Goal: Transaction & Acquisition: Purchase product/service

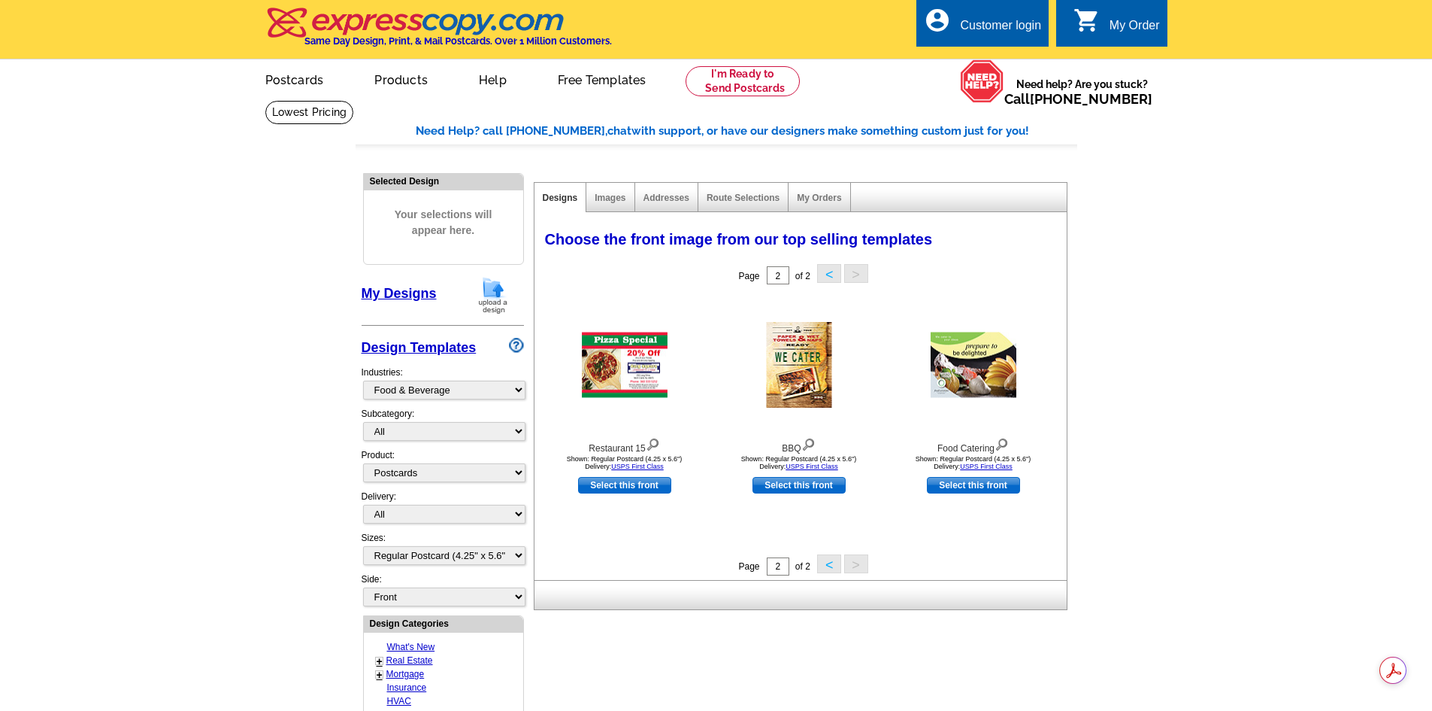
select select "809"
select select "1"
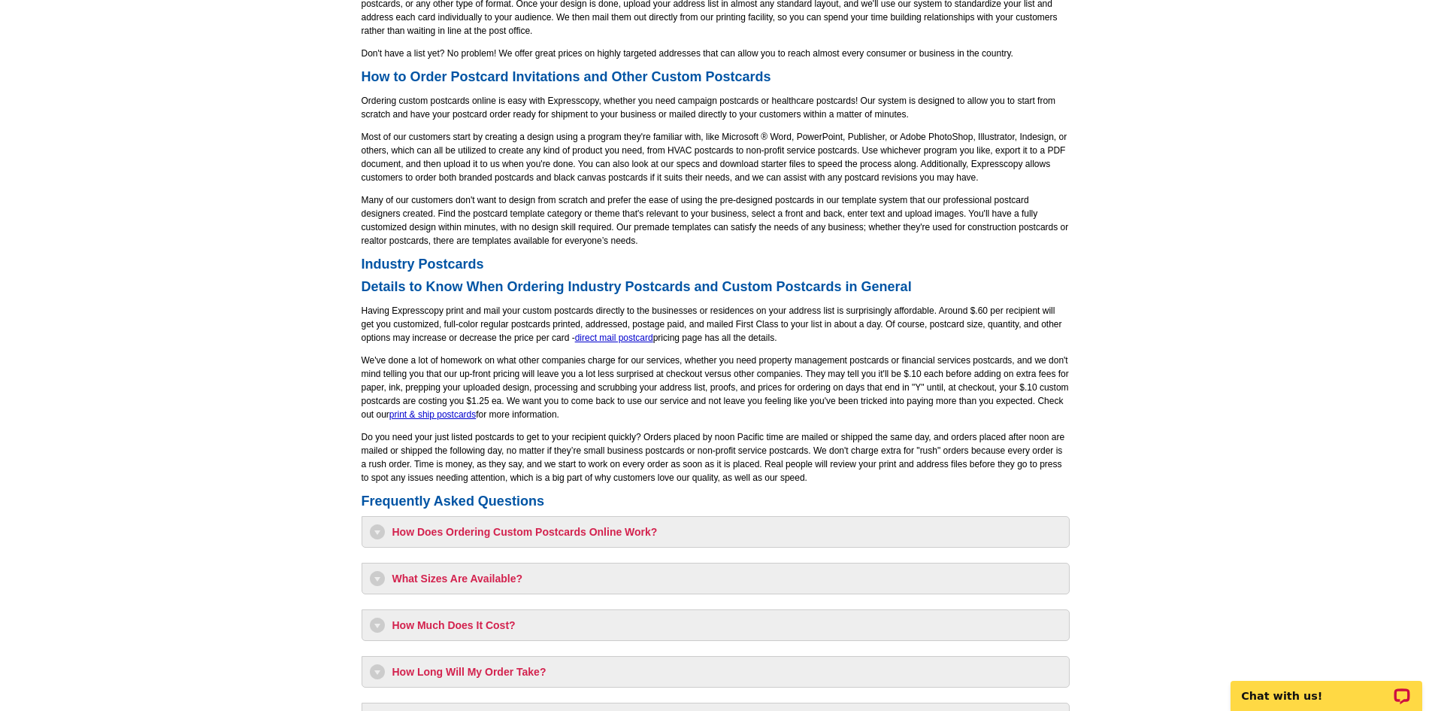
scroll to position [827, 0]
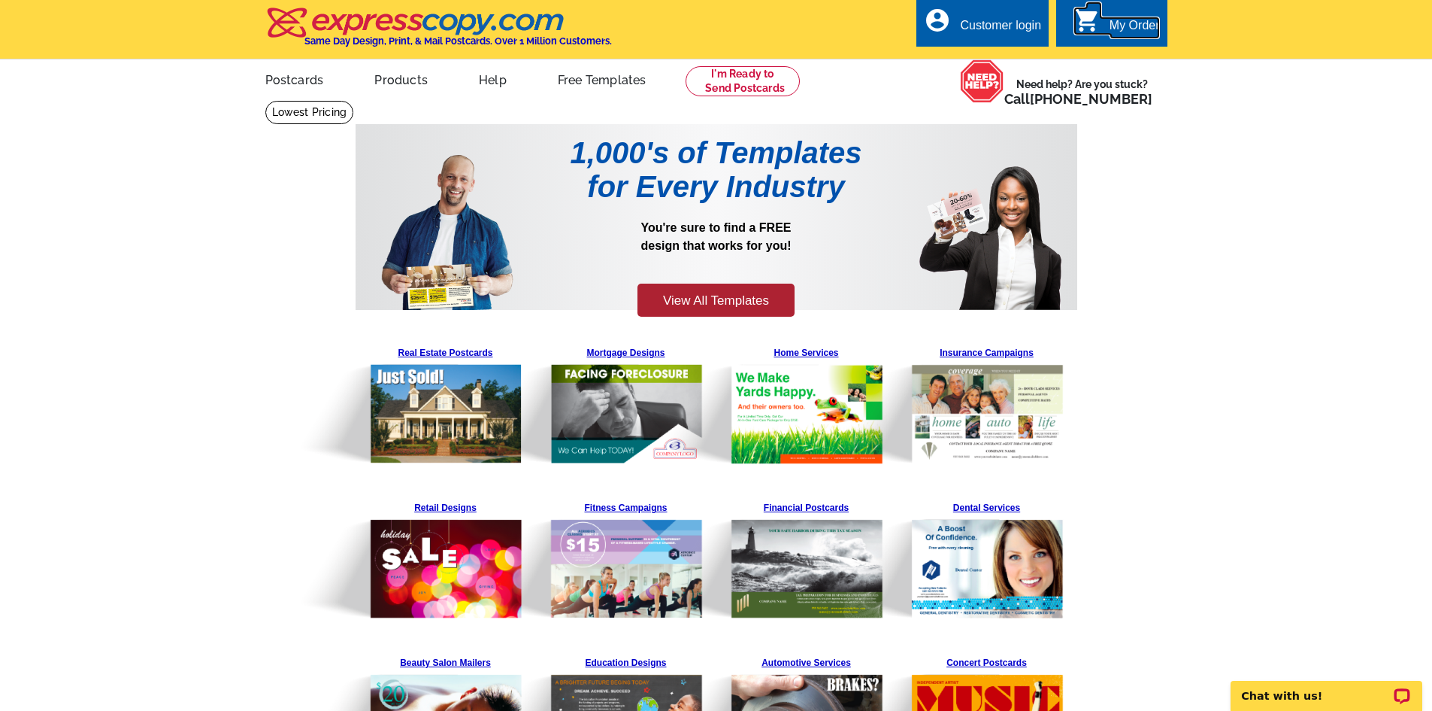
click at [1082, 29] on icon "shopping_cart" at bounding box center [1087, 20] width 27 height 27
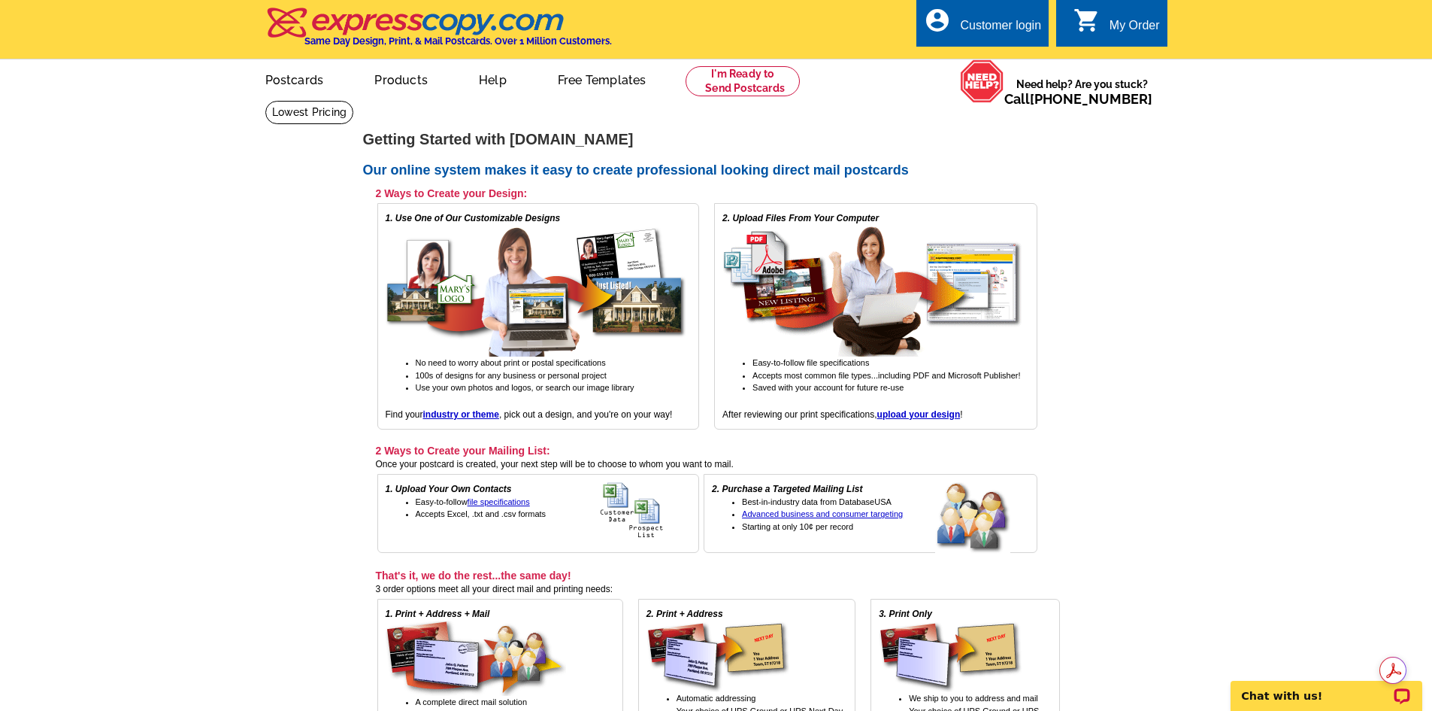
click at [471, 409] on div "1. Use One of Our Customizable Designs No need to worry about print or postal s…" at bounding box center [538, 316] width 323 height 226
click at [471, 413] on strong "industry or theme" at bounding box center [461, 414] width 76 height 11
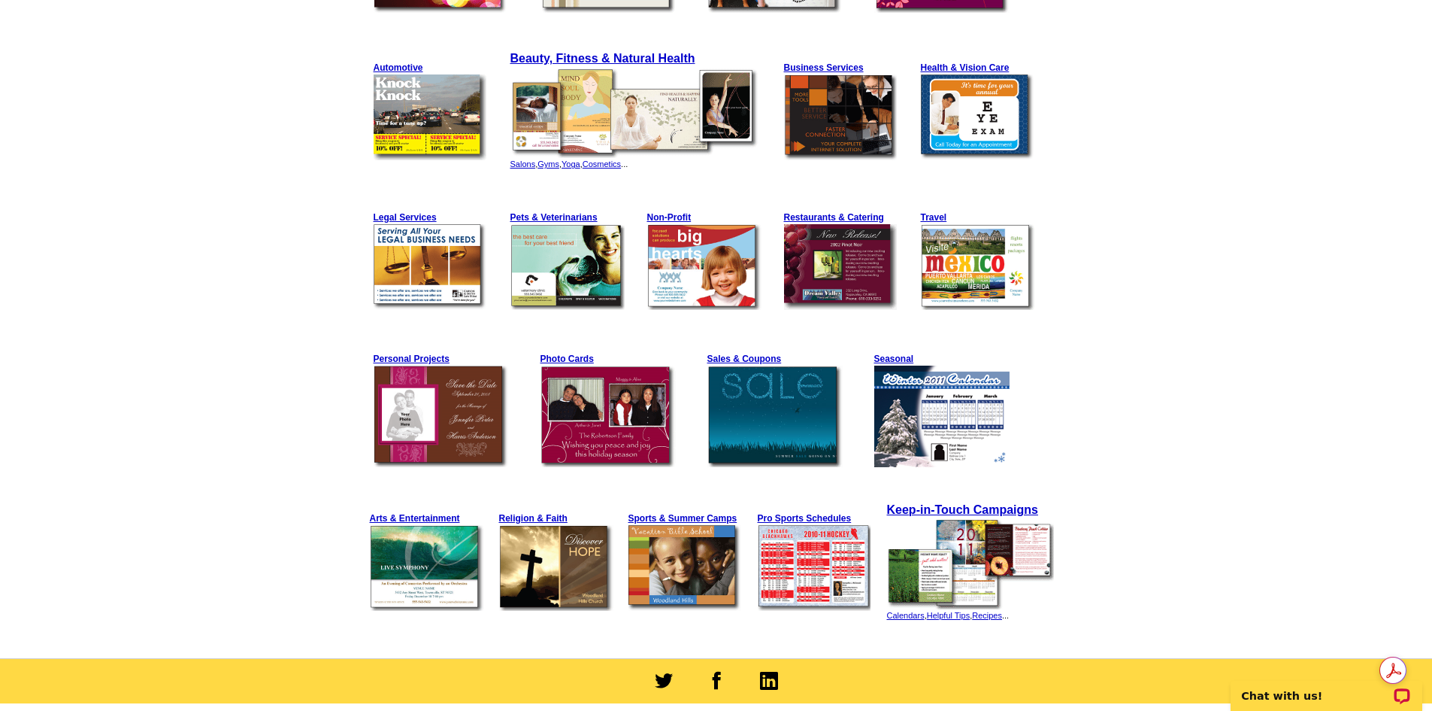
scroll to position [902, 0]
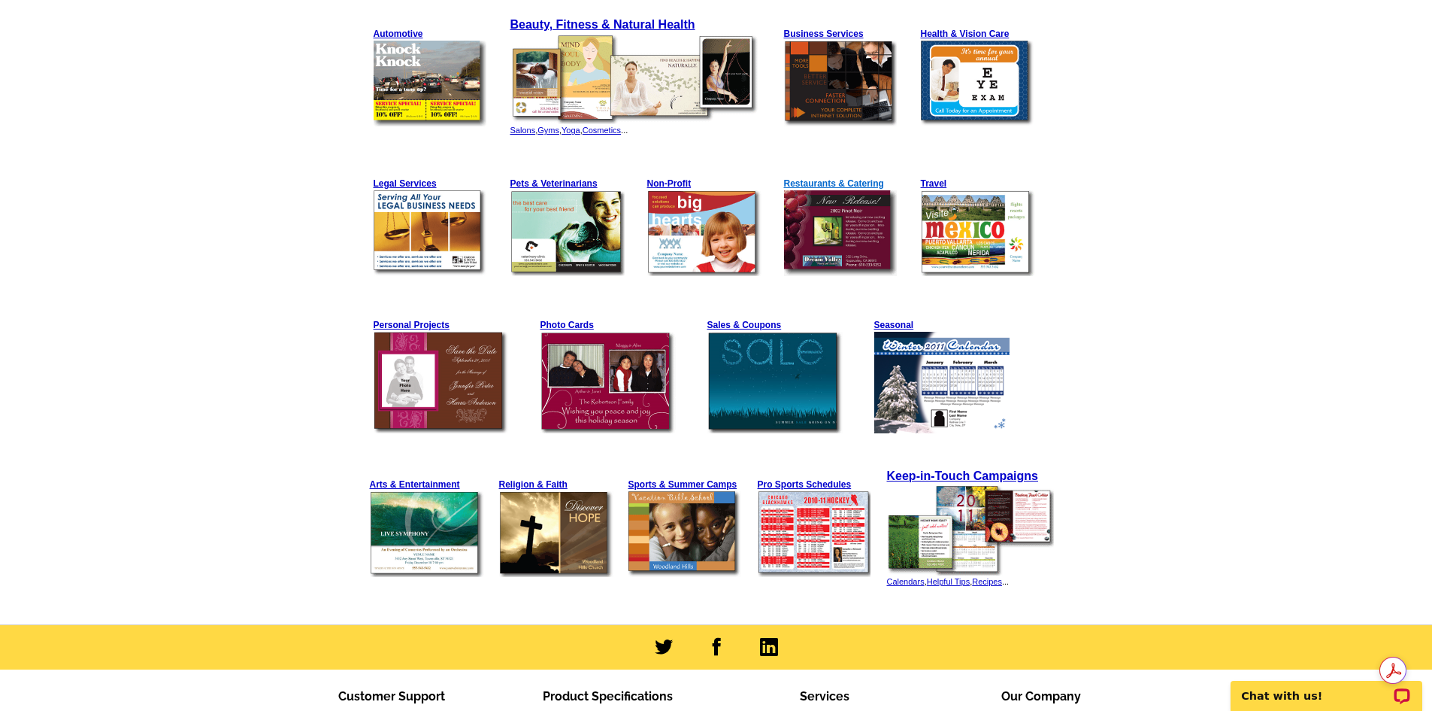
click at [831, 185] on strong "Restaurants & Catering" at bounding box center [834, 183] width 100 height 11
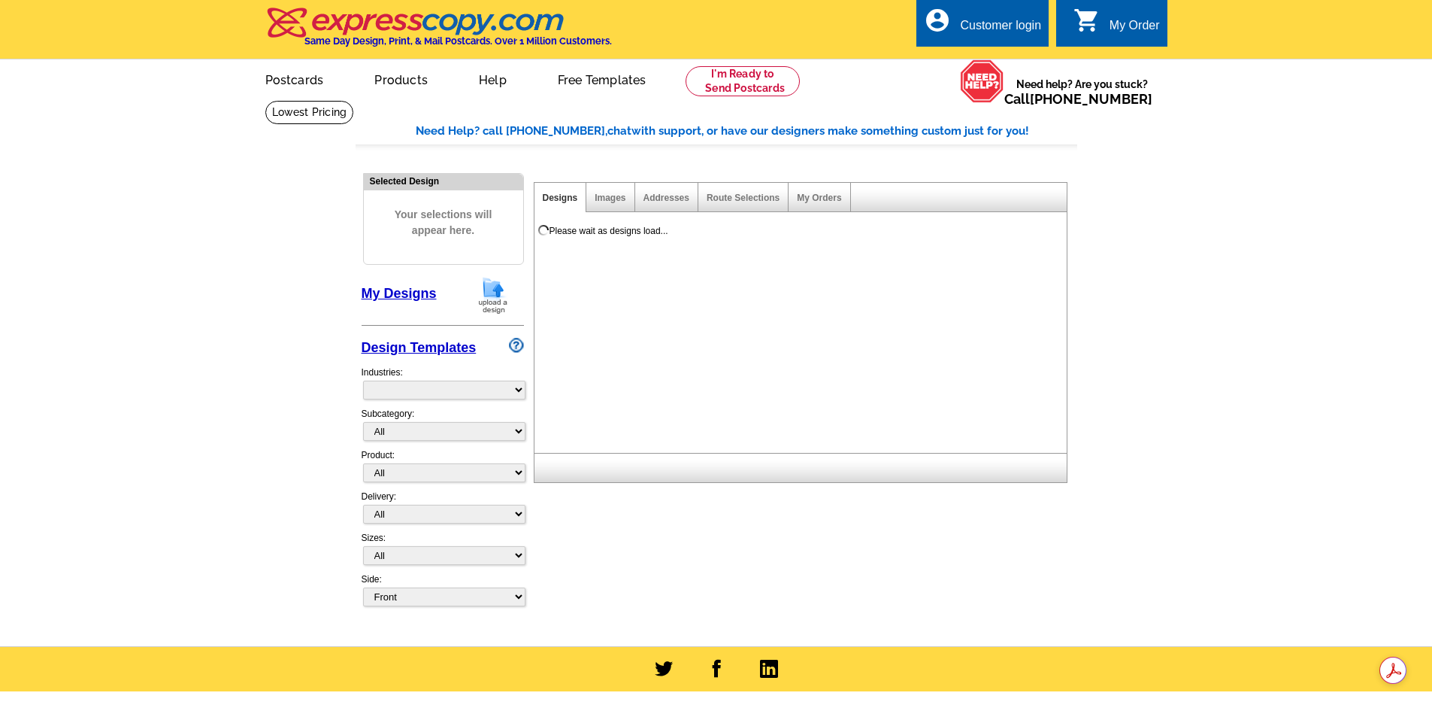
select select "809"
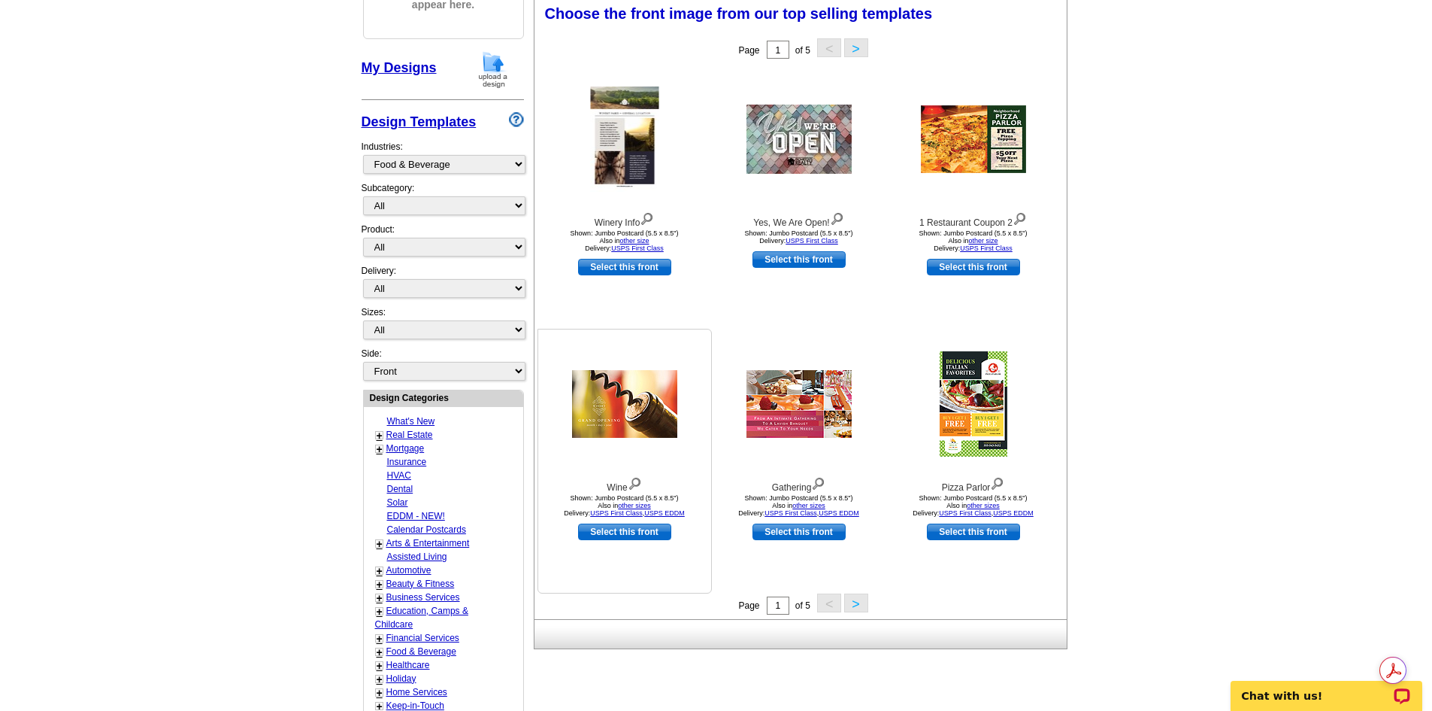
click at [641, 380] on img at bounding box center [624, 404] width 105 height 68
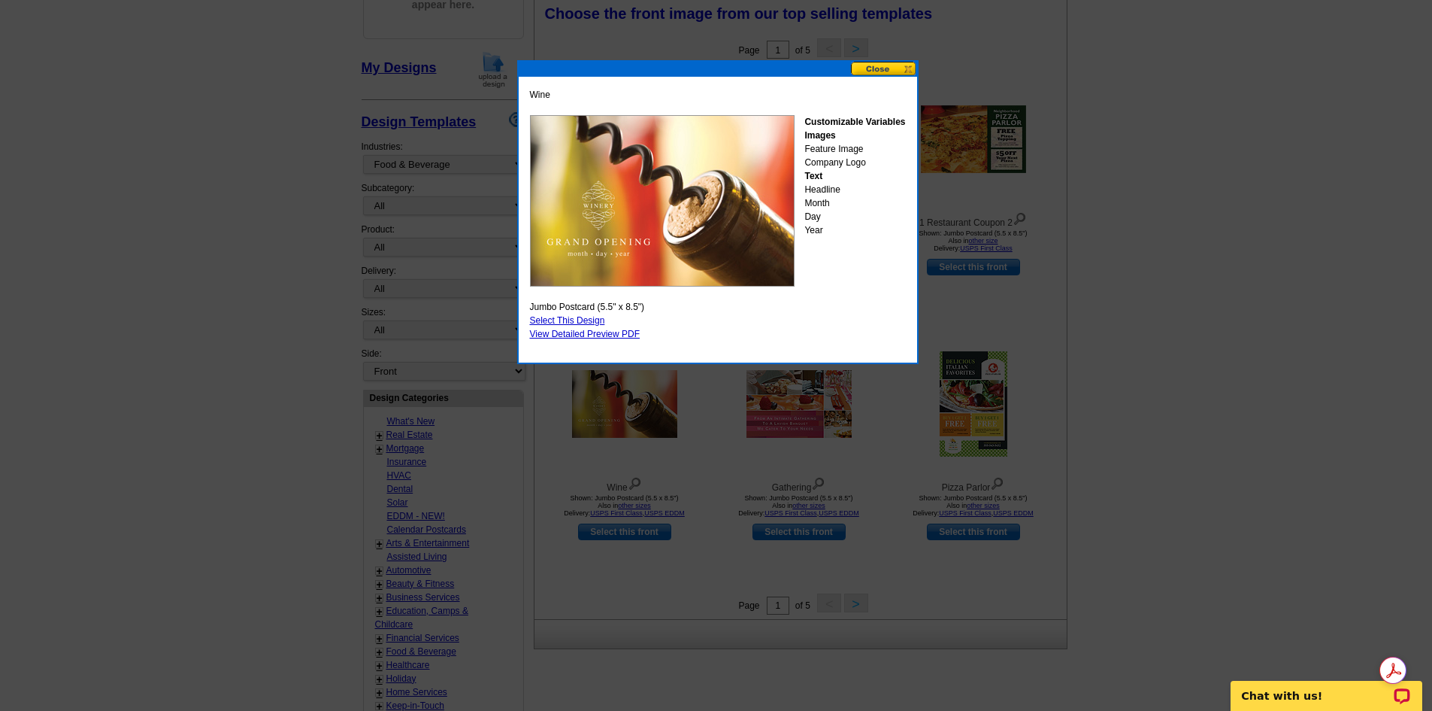
click at [1177, 311] on div at bounding box center [716, 242] width 1432 height 936
click at [883, 69] on button at bounding box center [884, 69] width 66 height 14
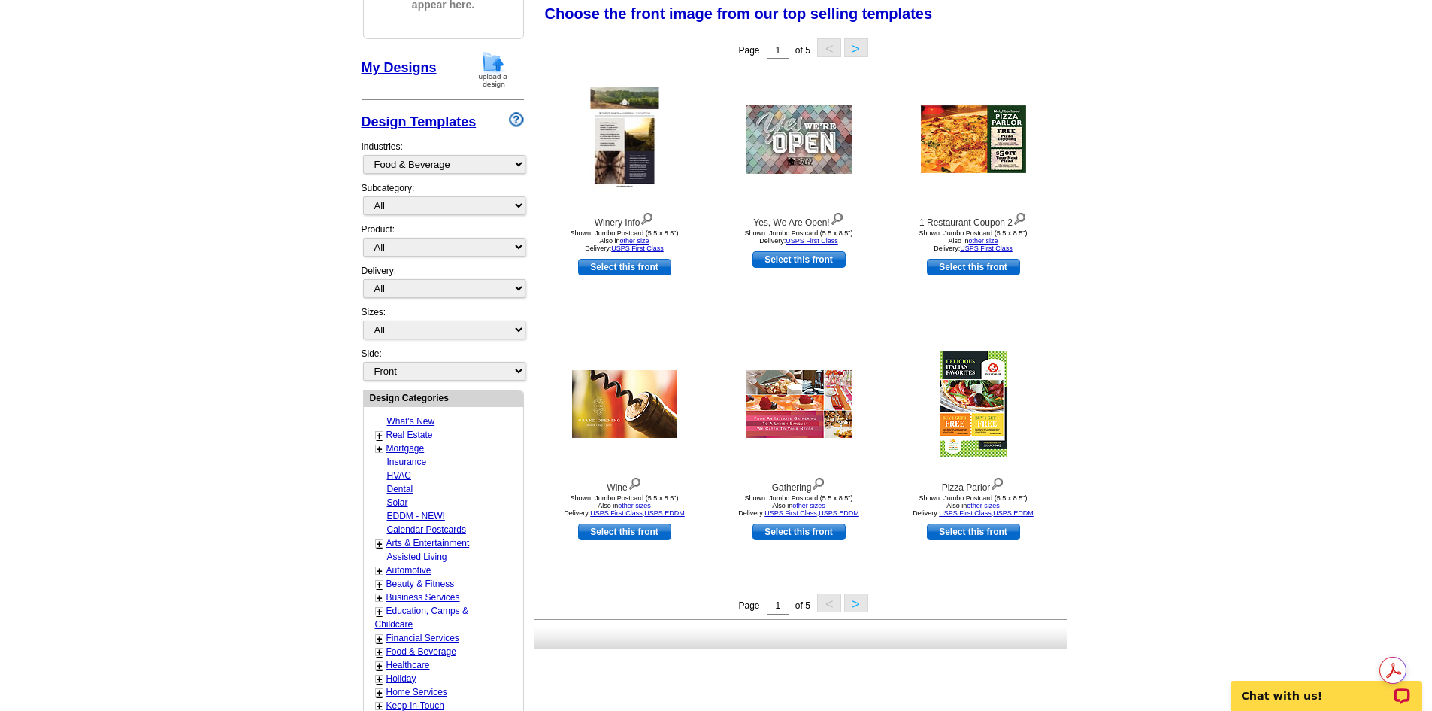
click at [851, 602] on button ">" at bounding box center [856, 602] width 24 height 19
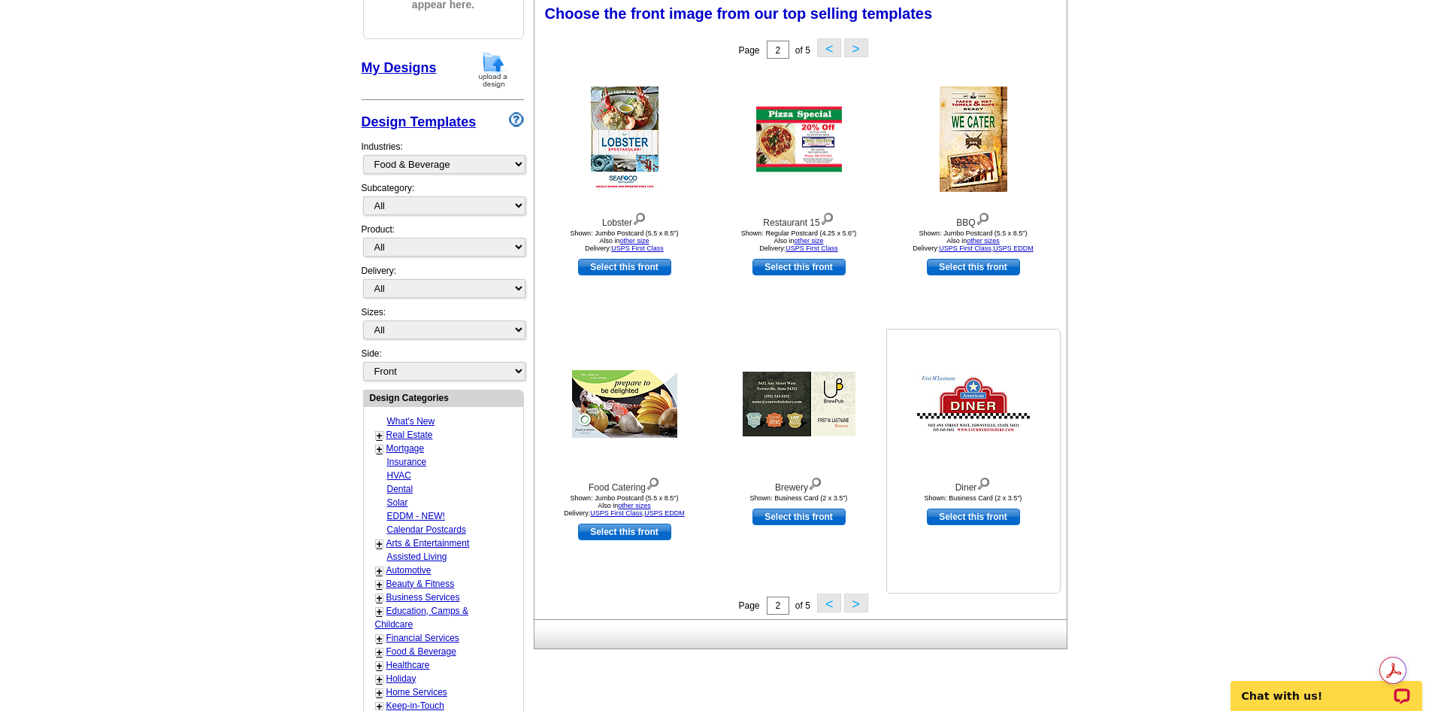
click at [974, 441] on div at bounding box center [973, 403] width 165 height 135
click at [956, 401] on img at bounding box center [973, 403] width 113 height 65
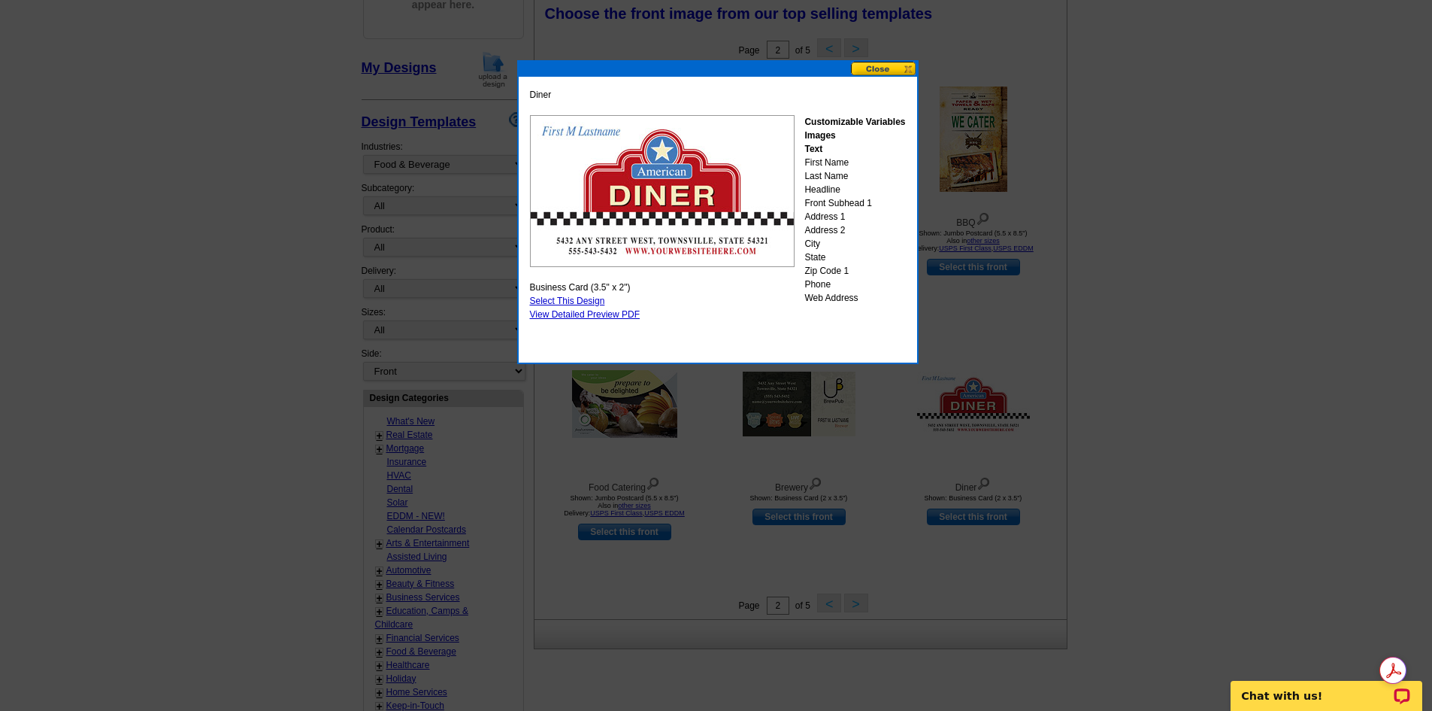
click at [874, 67] on button at bounding box center [884, 69] width 66 height 14
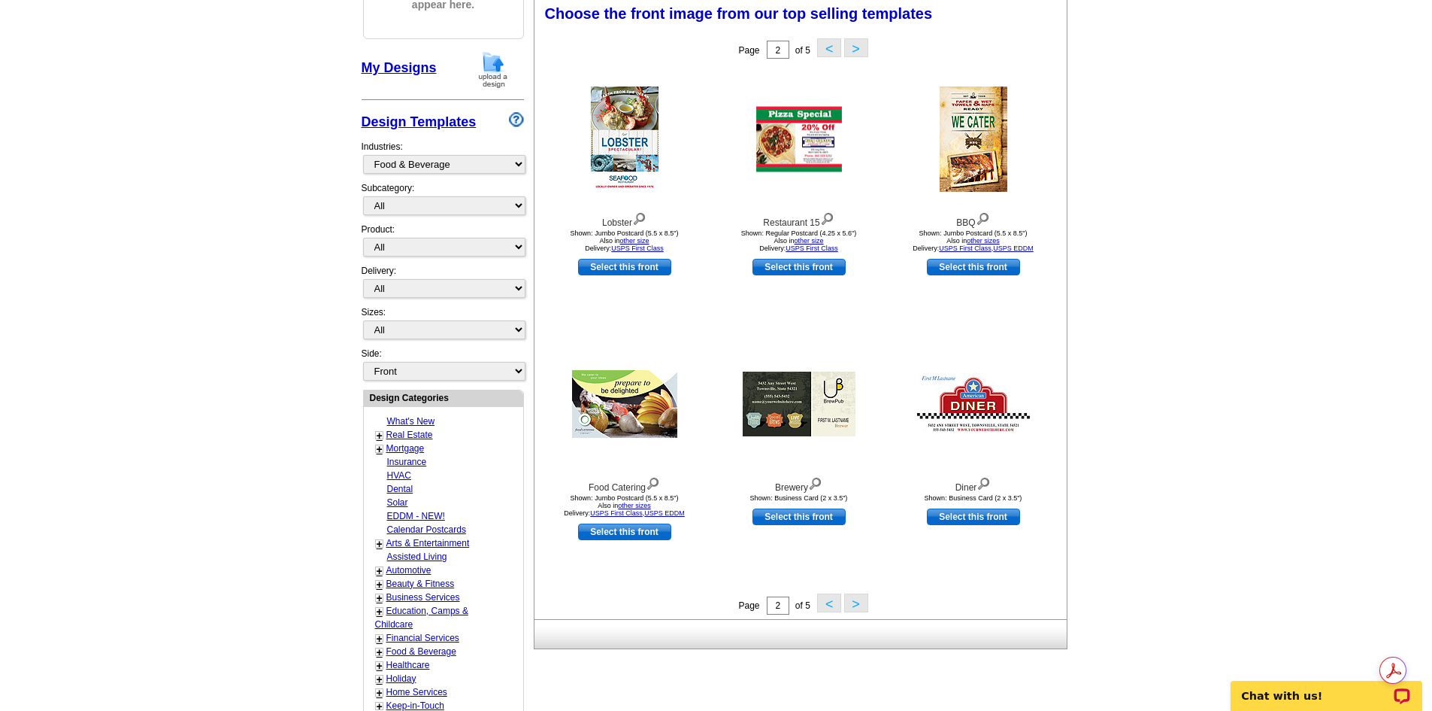
click at [859, 605] on button ">" at bounding box center [856, 602] width 24 height 19
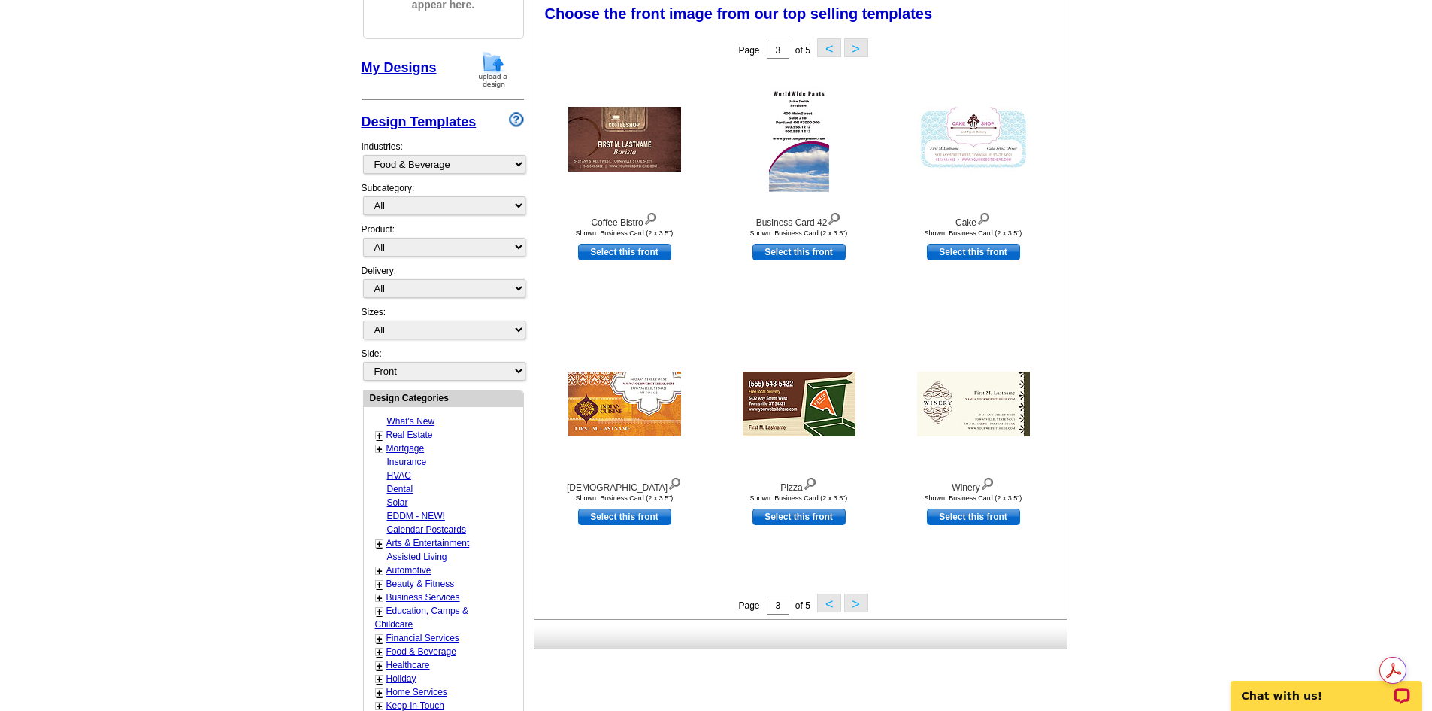
click at [848, 604] on button ">" at bounding box center [856, 602] width 24 height 19
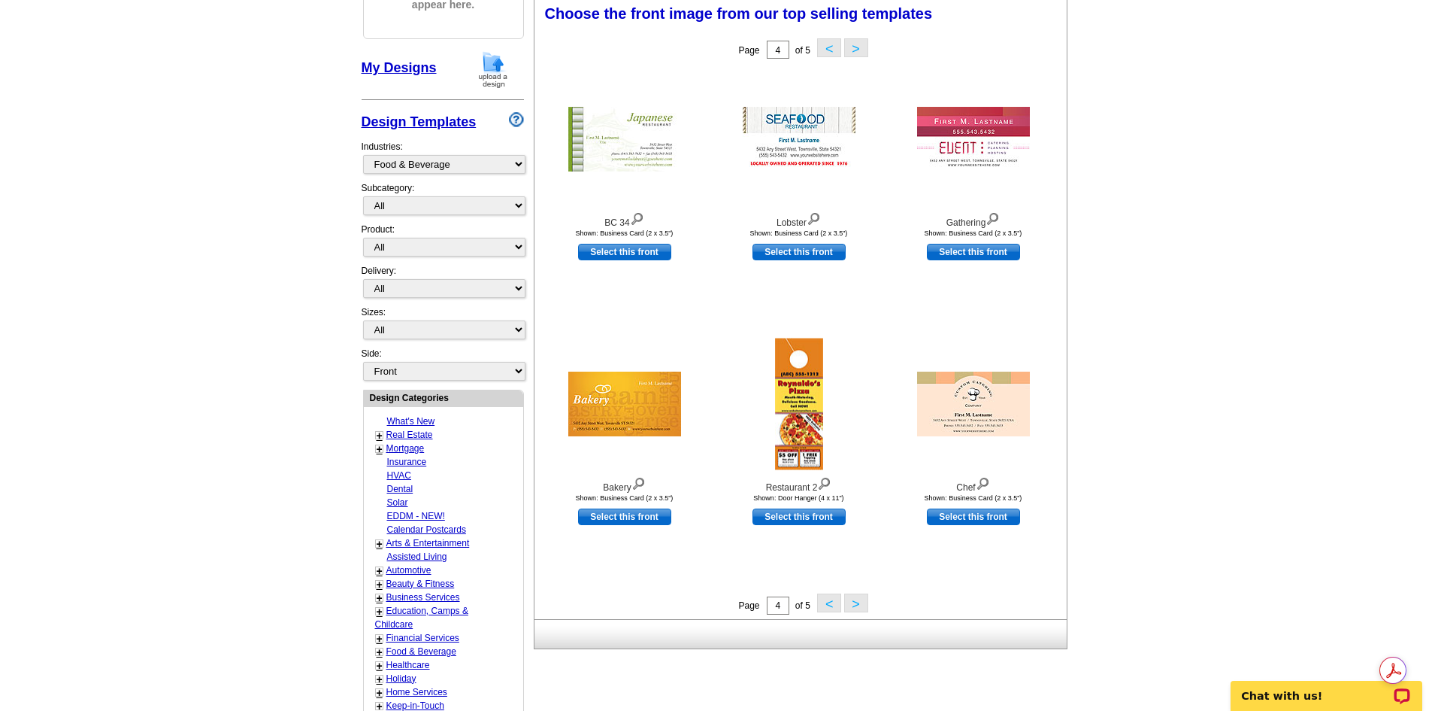
click at [859, 605] on button ">" at bounding box center [856, 602] width 24 height 19
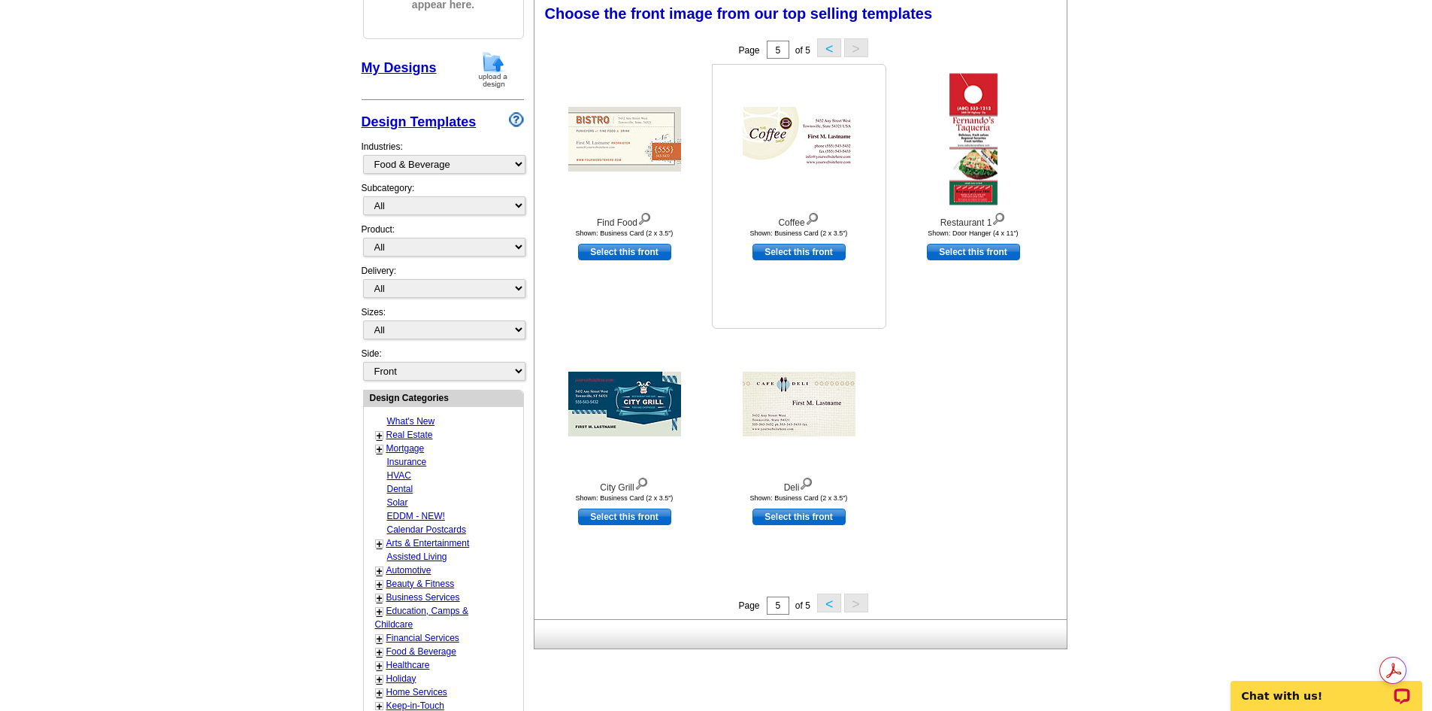
click at [805, 192] on div at bounding box center [799, 138] width 165 height 135
click at [809, 250] on link "Select this front" at bounding box center [799, 252] width 93 height 17
select select "5"
select select "back"
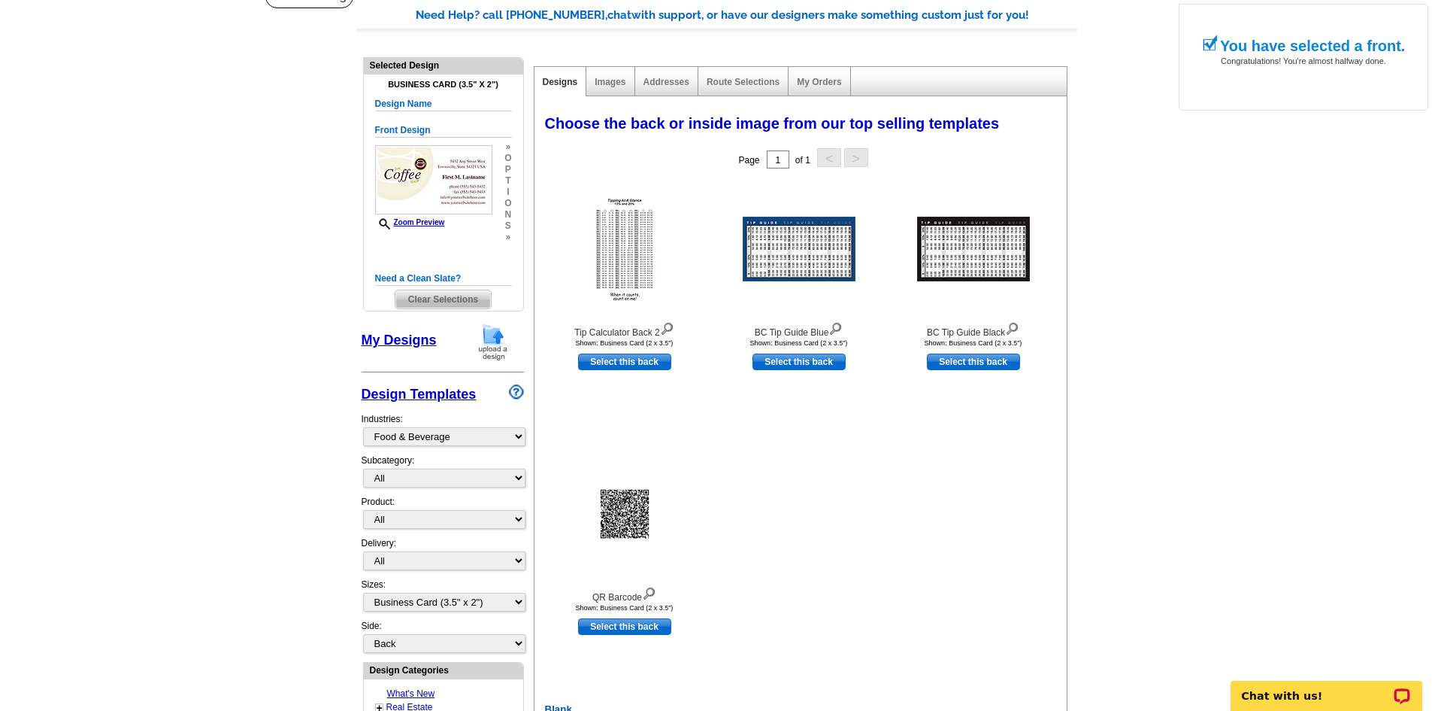
scroll to position [150, 0]
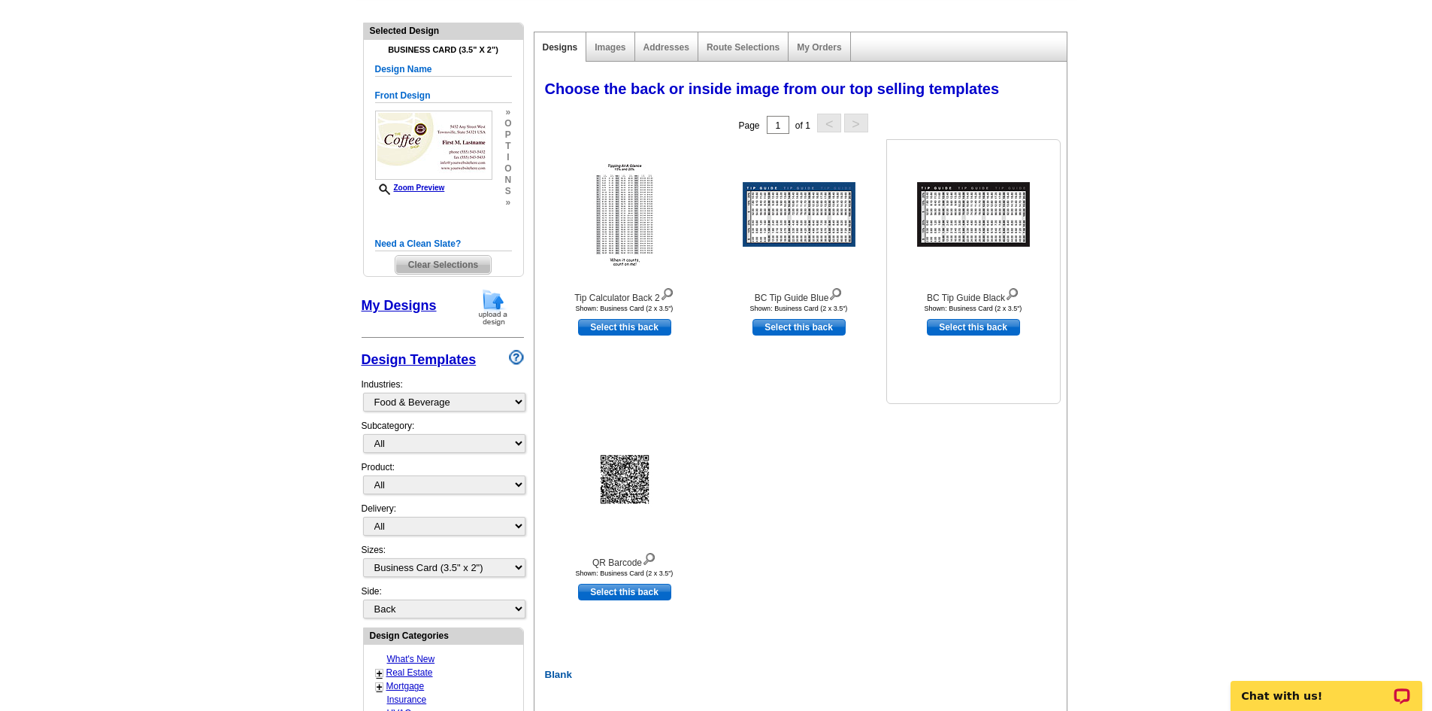
click at [963, 209] on img at bounding box center [973, 214] width 113 height 65
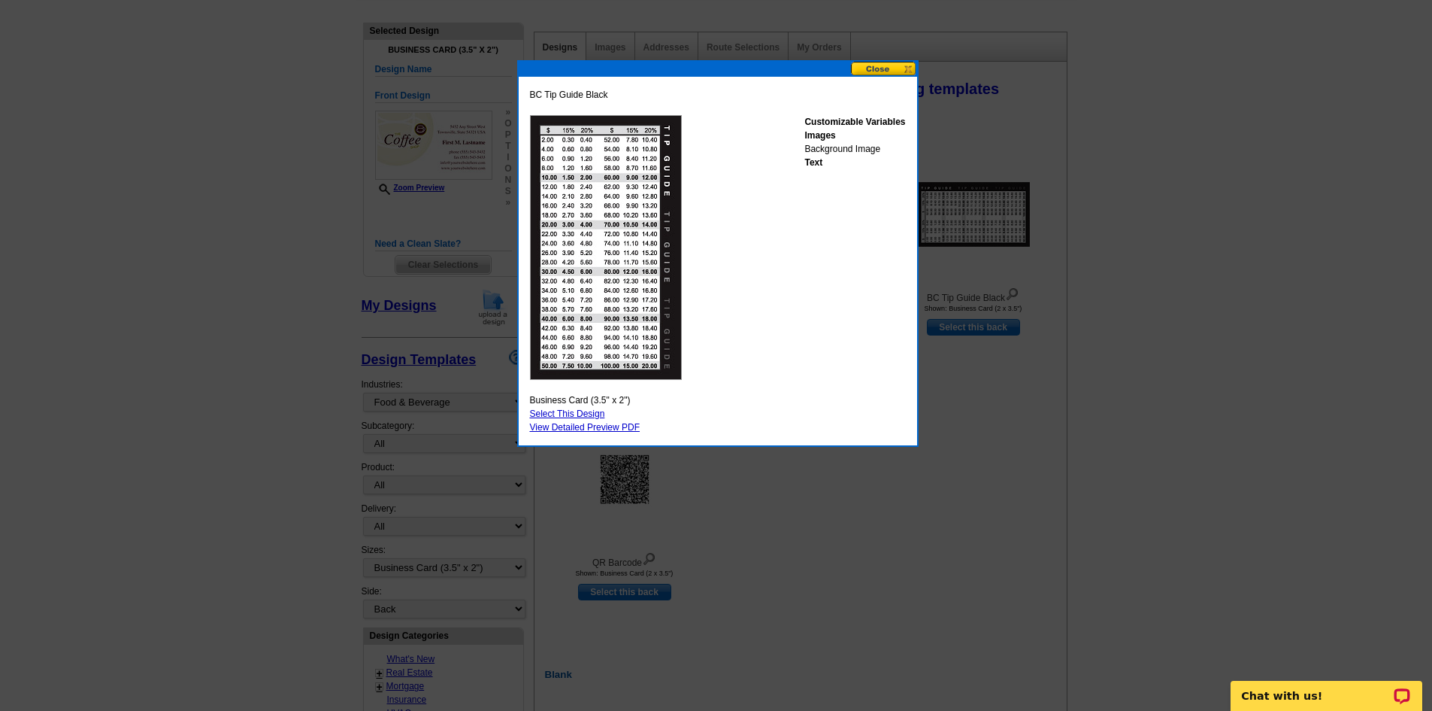
click at [868, 71] on button at bounding box center [884, 69] width 66 height 14
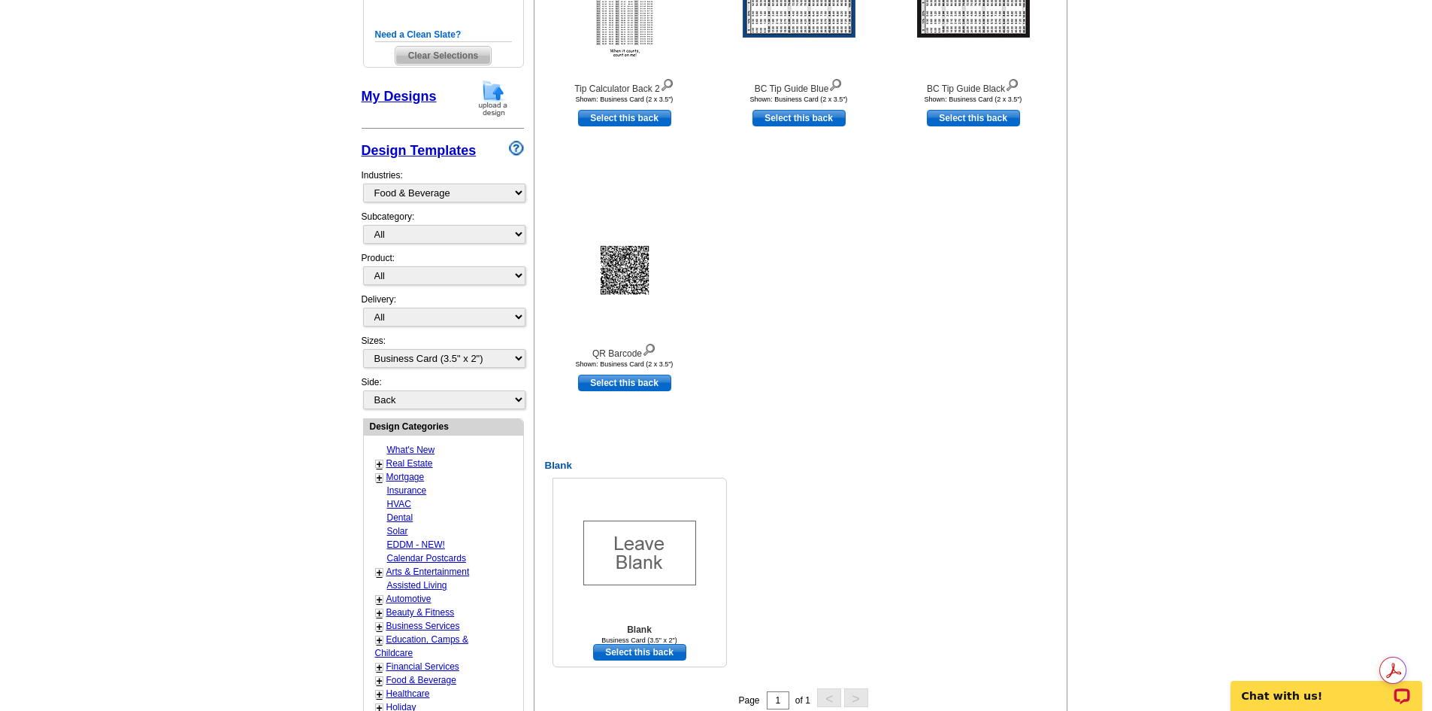
scroll to position [376, 0]
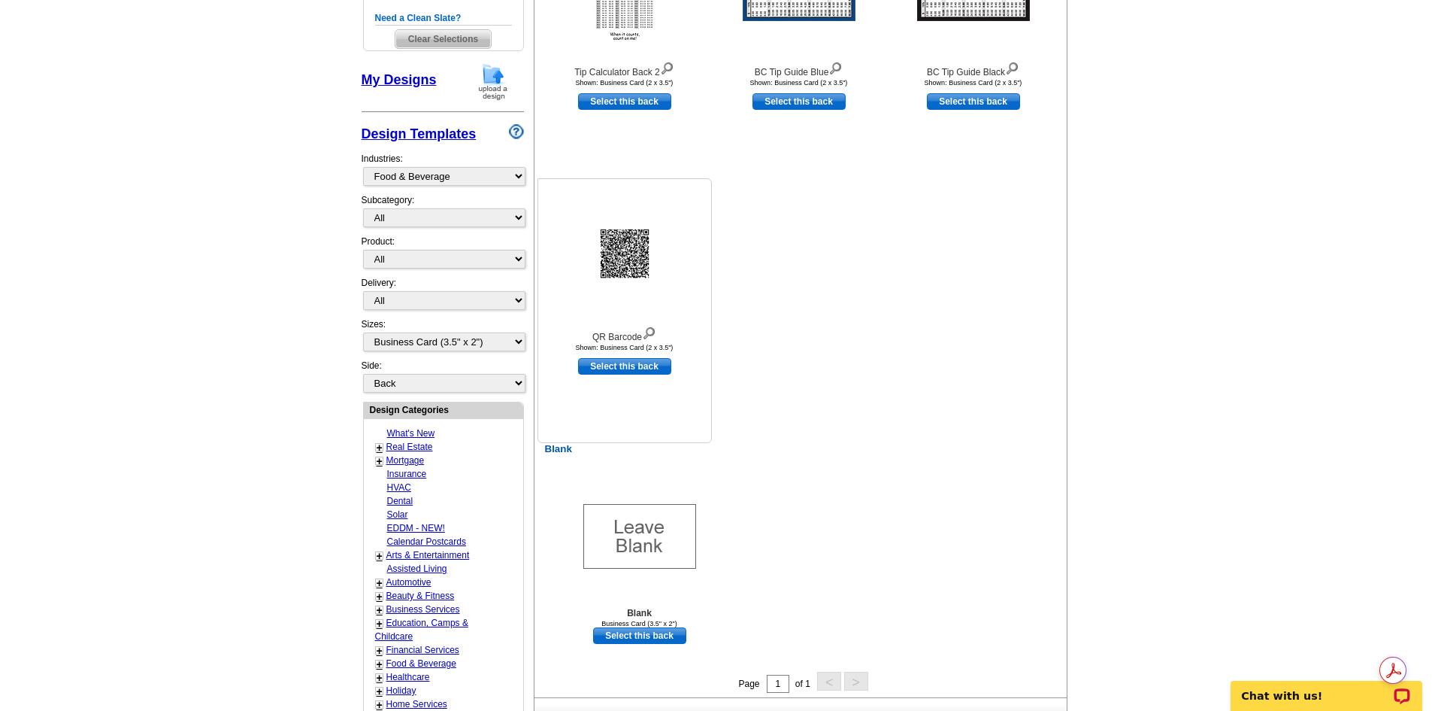
click at [633, 323] on div "QR Barcode Shown: Business Card (2 x 3.5")" at bounding box center [624, 268] width 173 height 173
click at [620, 266] on img at bounding box center [624, 253] width 113 height 65
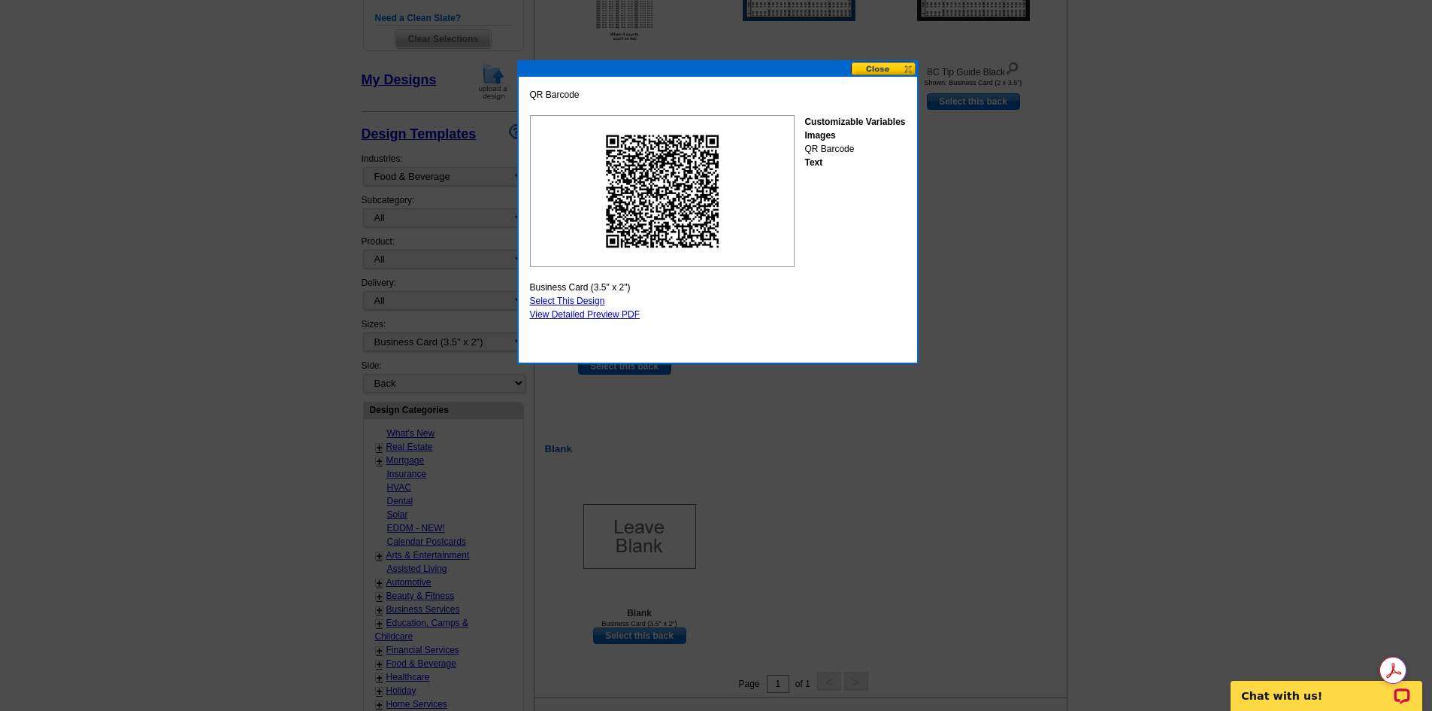
click at [872, 65] on button at bounding box center [884, 69] width 66 height 14
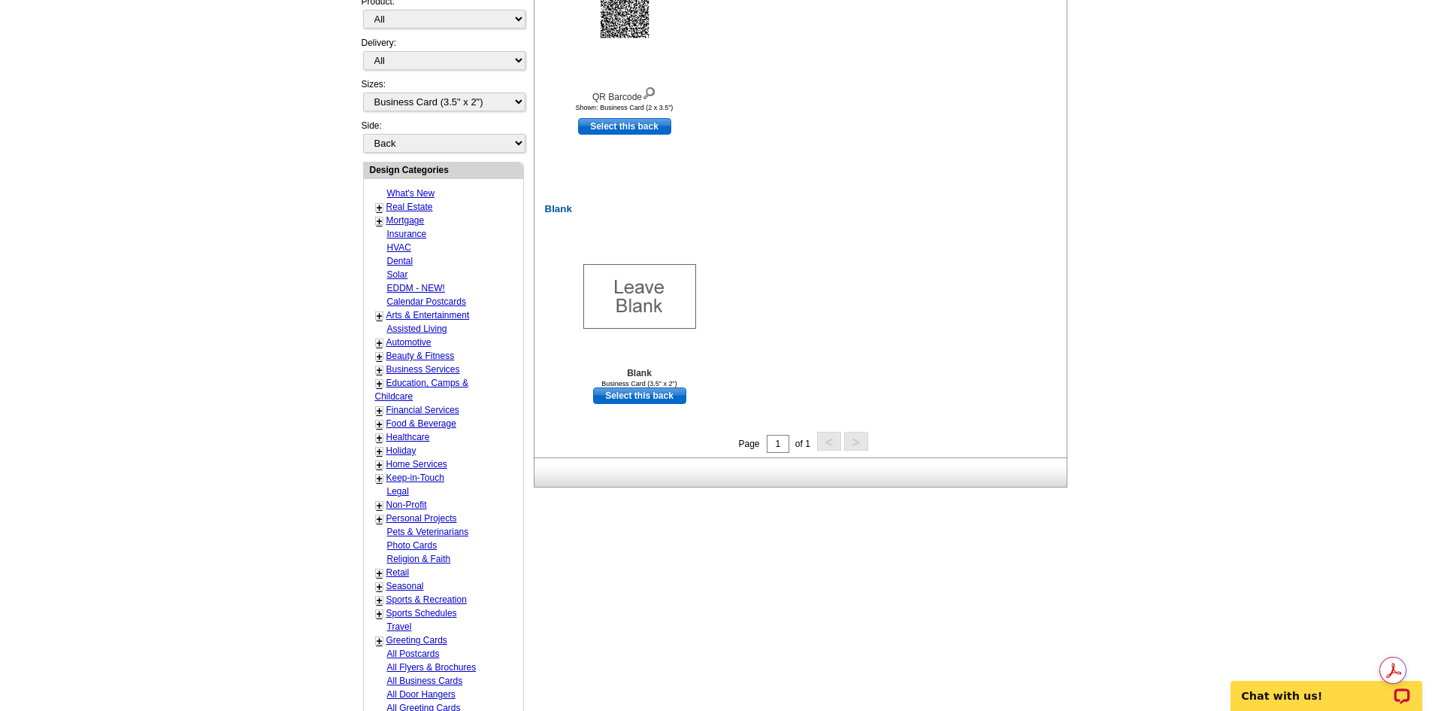
scroll to position [677, 0]
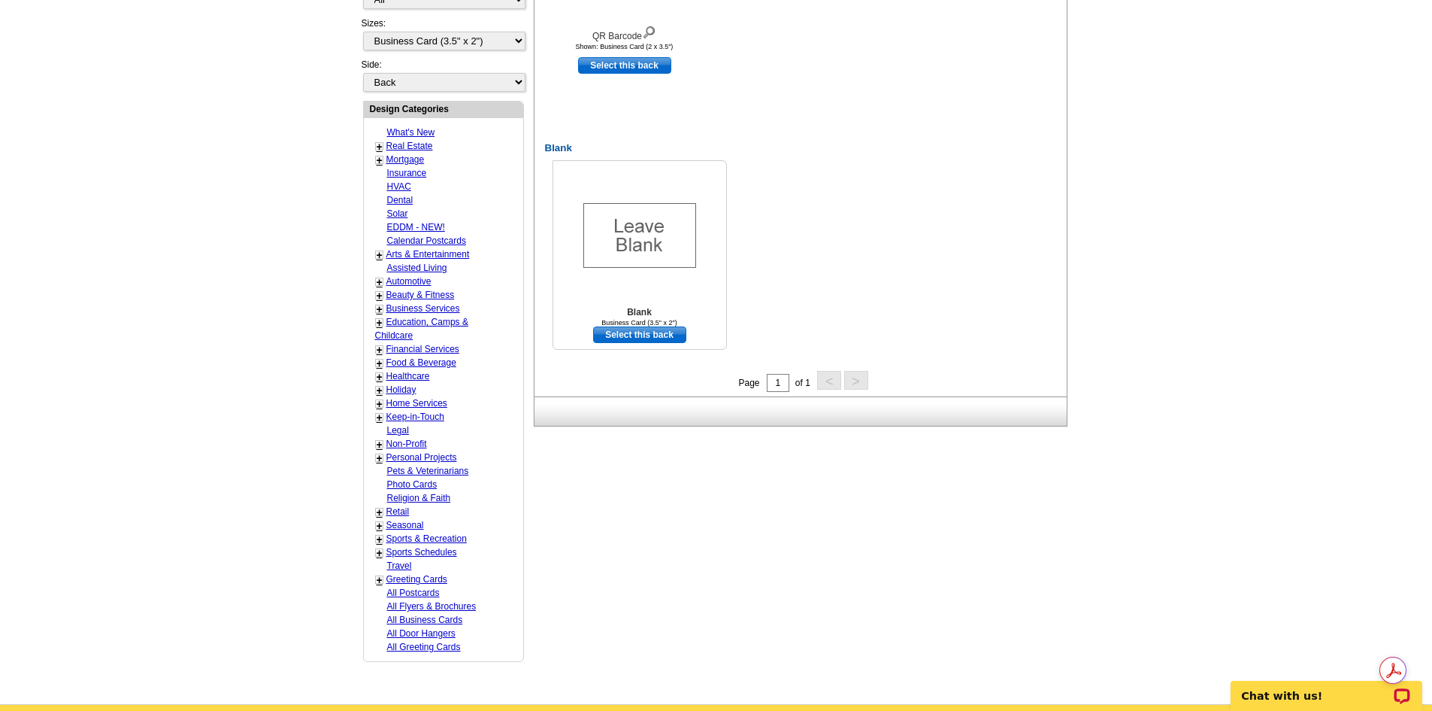
click at [658, 336] on link "Select this back" at bounding box center [639, 334] width 93 height 17
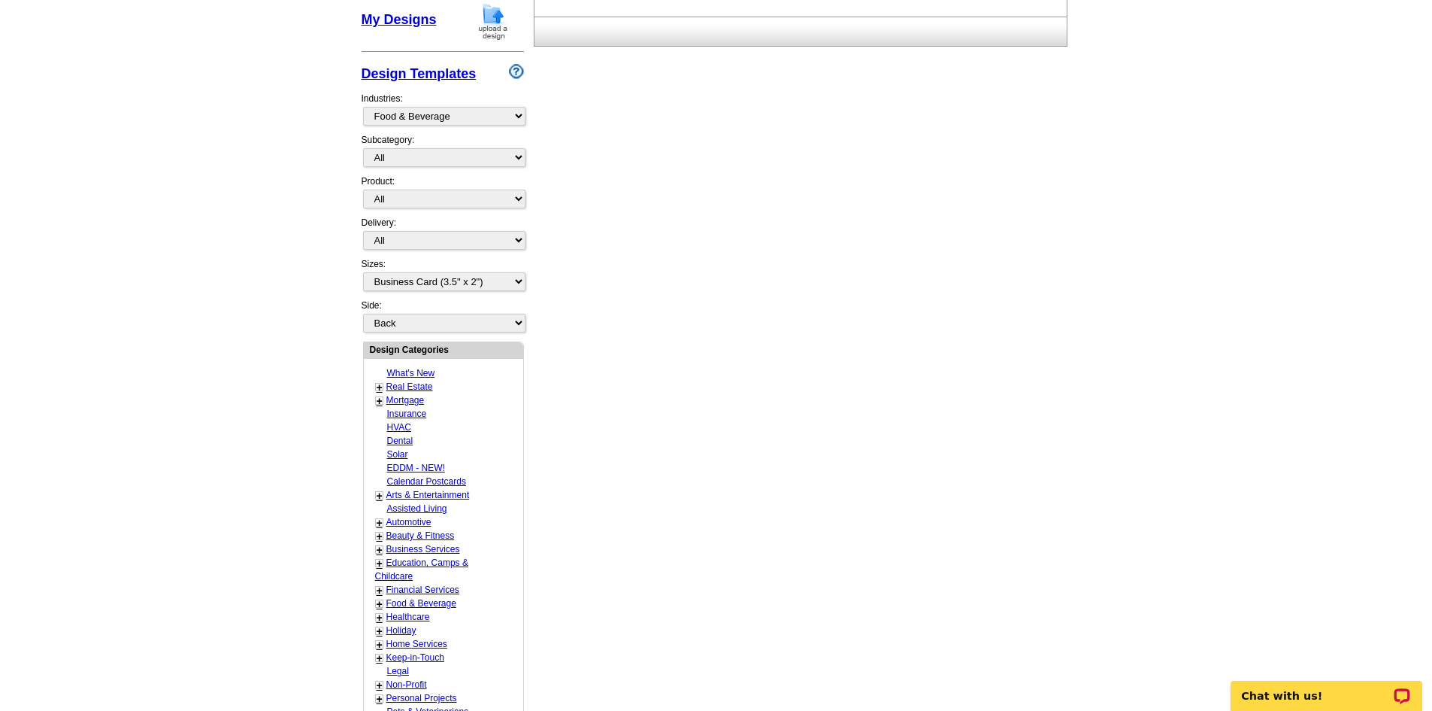
scroll to position [226, 0]
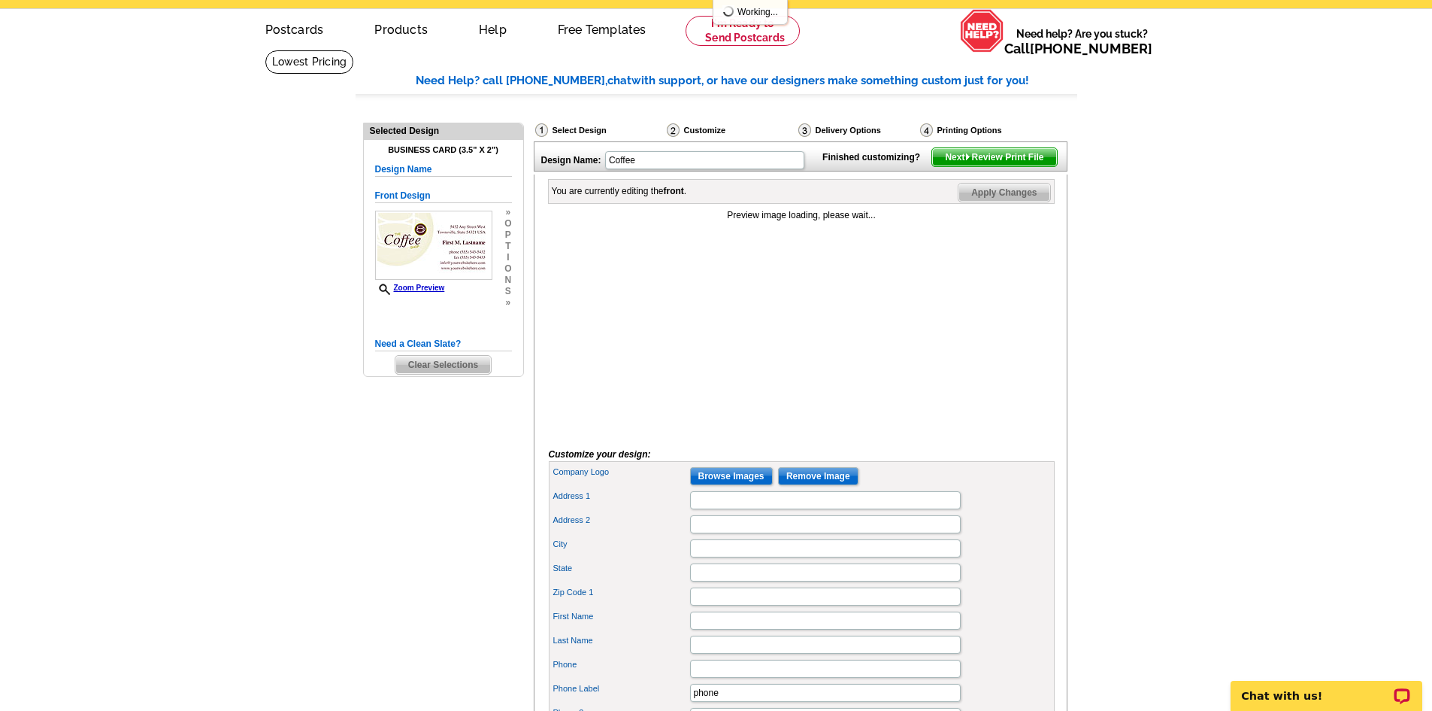
scroll to position [75, 0]
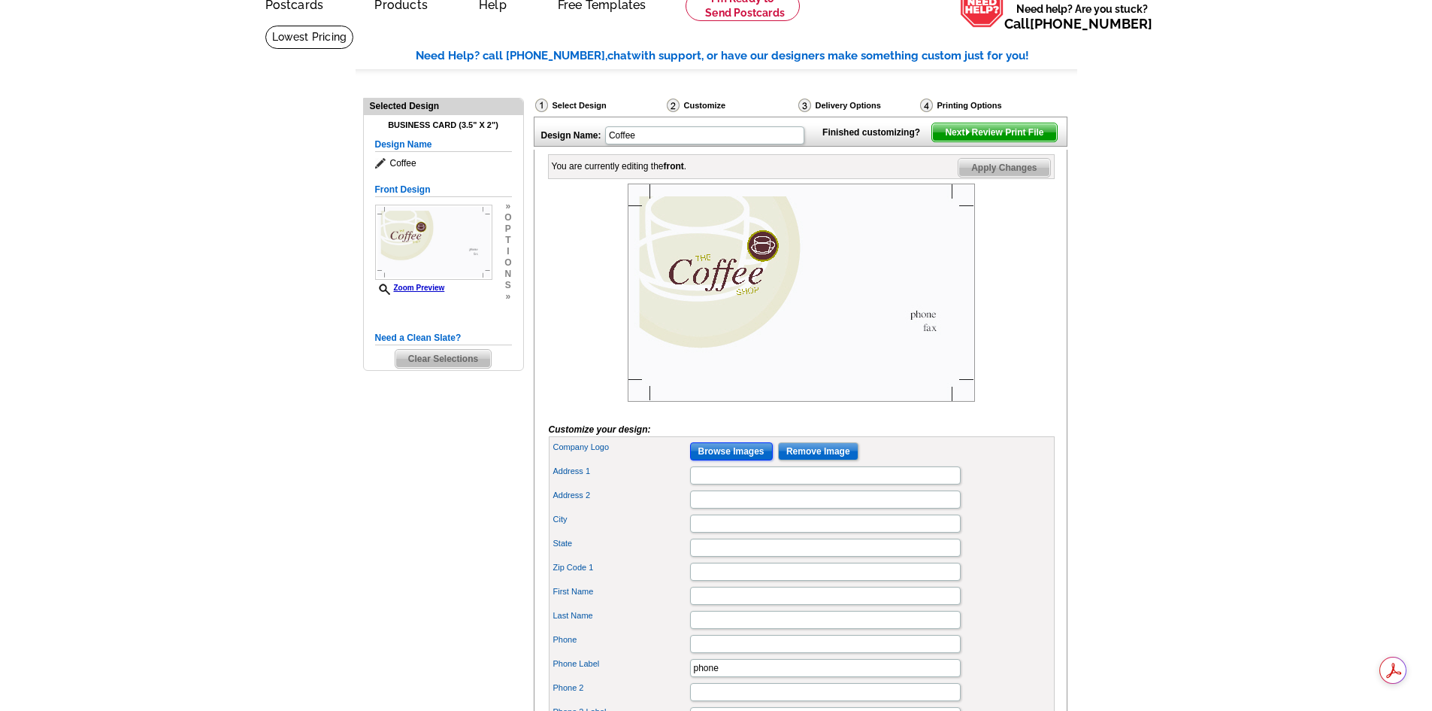
click at [723, 460] on input "Browse Images" at bounding box center [731, 451] width 83 height 18
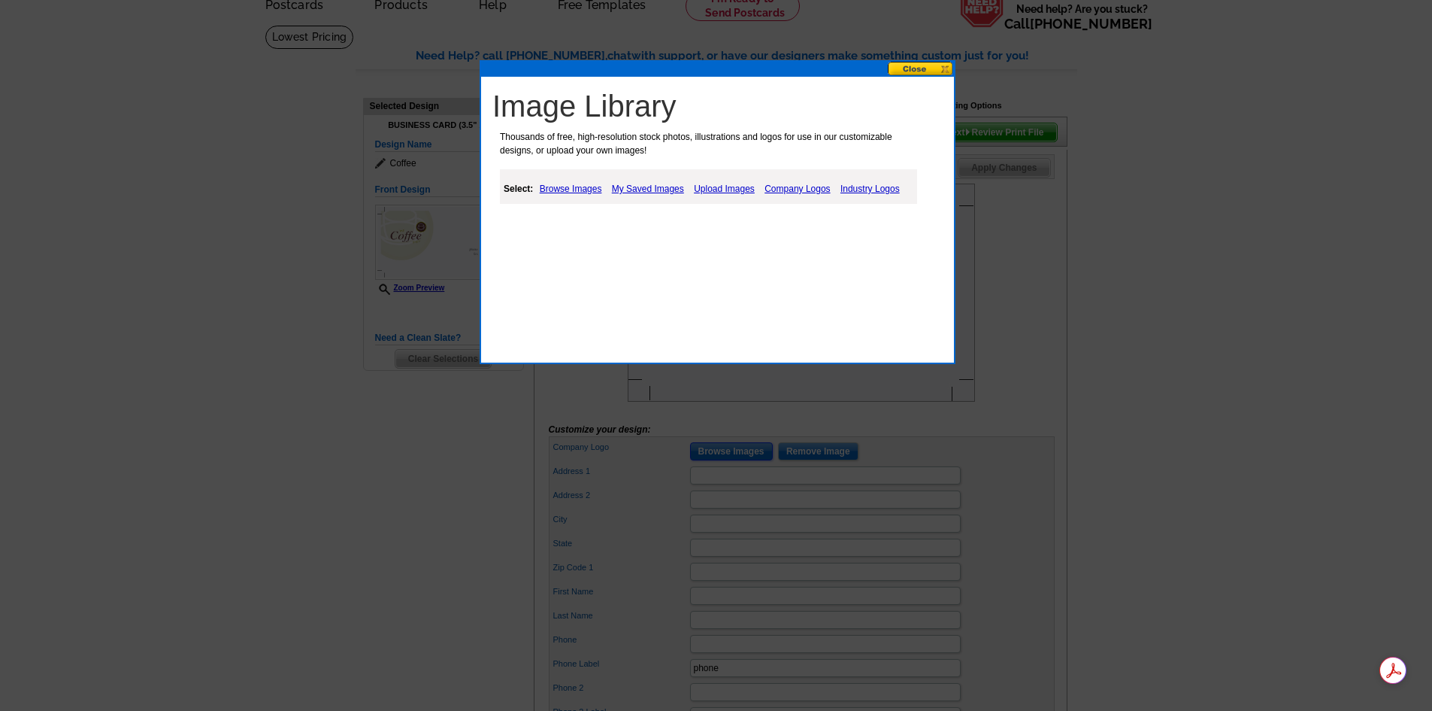
click at [908, 66] on button at bounding box center [921, 69] width 66 height 14
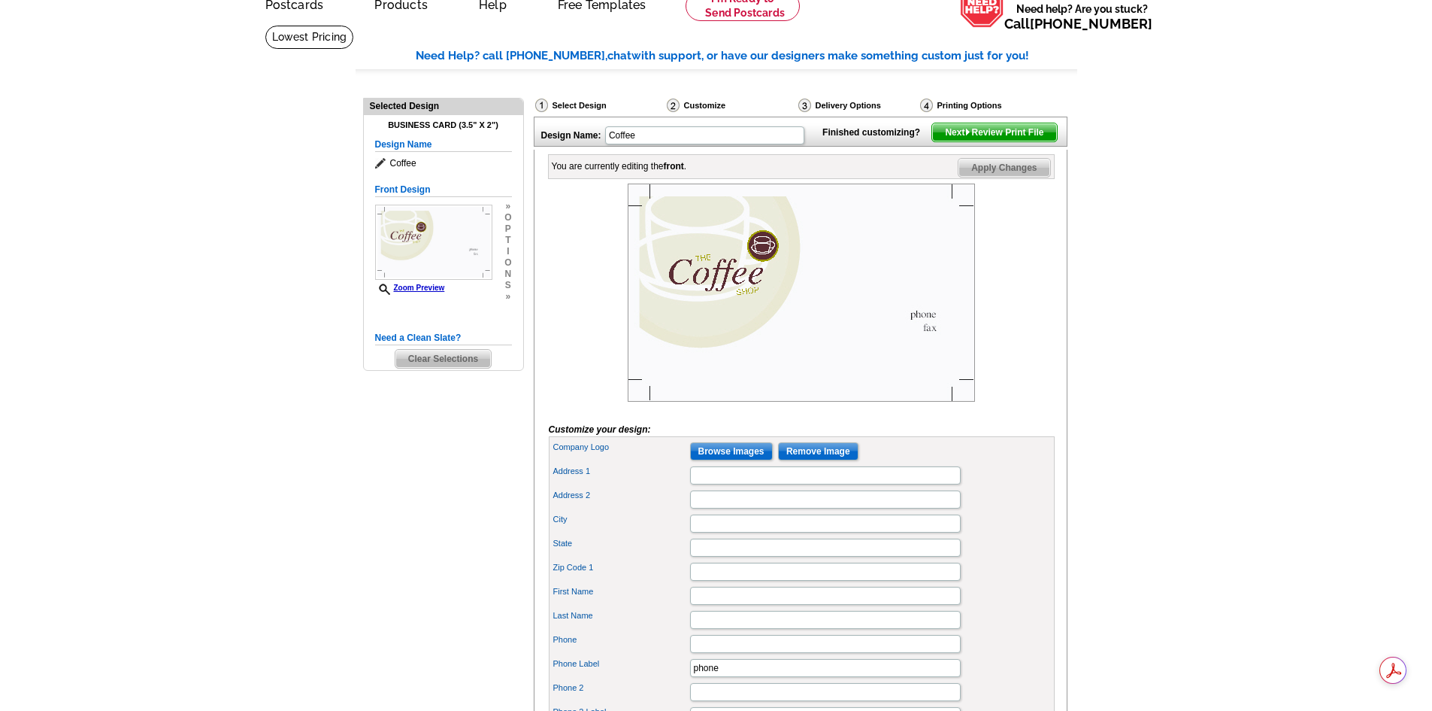
drag, startPoint x: 746, startPoint y: 293, endPoint x: 744, endPoint y: 341, distance: 47.4
click at [746, 295] on img at bounding box center [801, 292] width 347 height 218
click at [445, 336] on h5 "Need a Clean Slate?" at bounding box center [443, 338] width 137 height 14
click at [453, 355] on span "Clear Selections" at bounding box center [442, 359] width 95 height 18
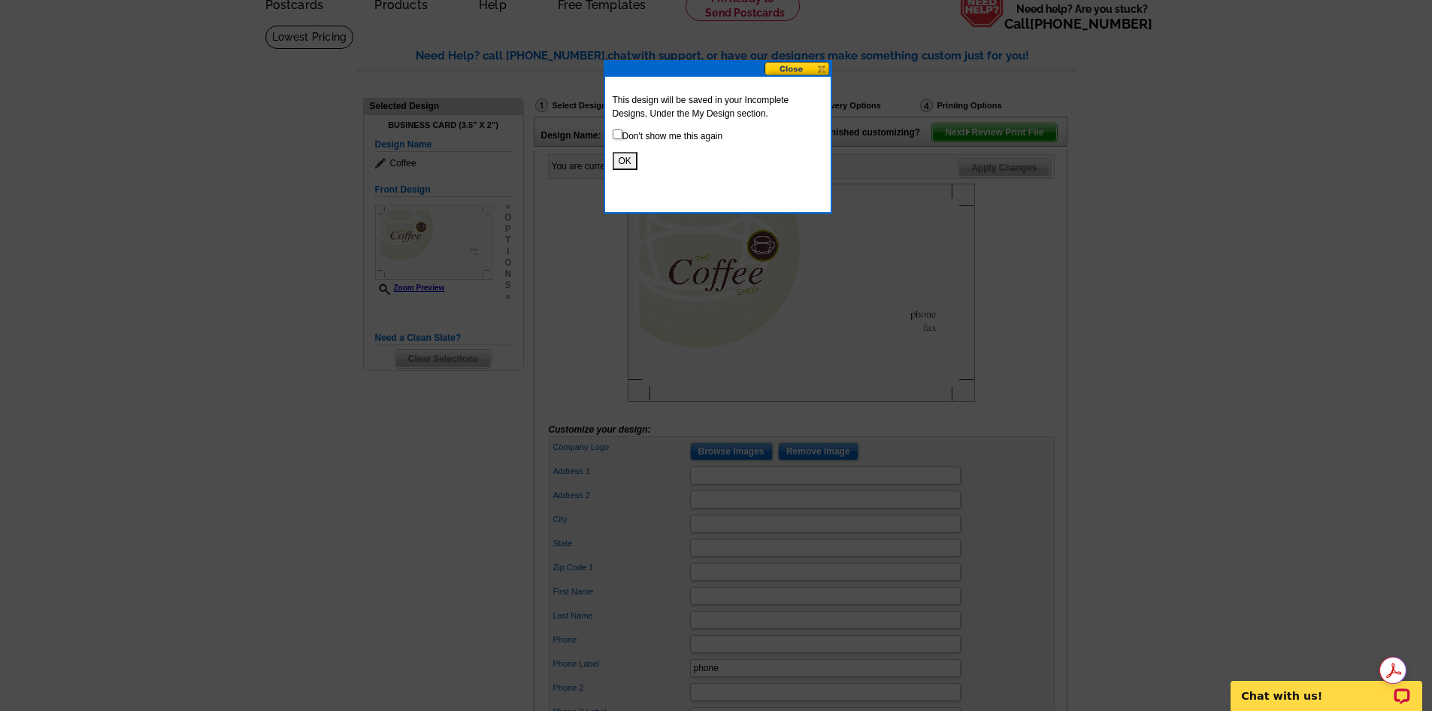
click at [626, 165] on button "OK" at bounding box center [625, 161] width 25 height 18
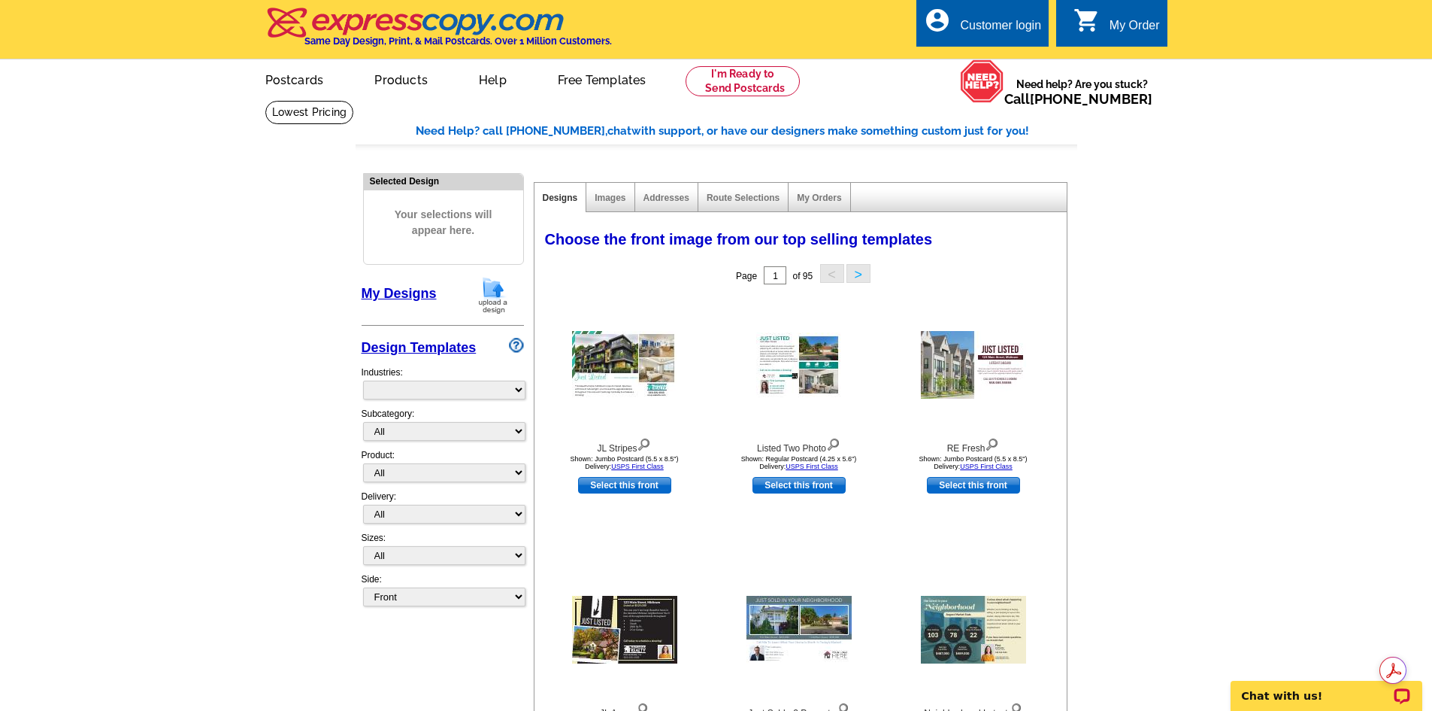
select select "785"
click at [386, 296] on link "My Designs" at bounding box center [399, 293] width 75 height 15
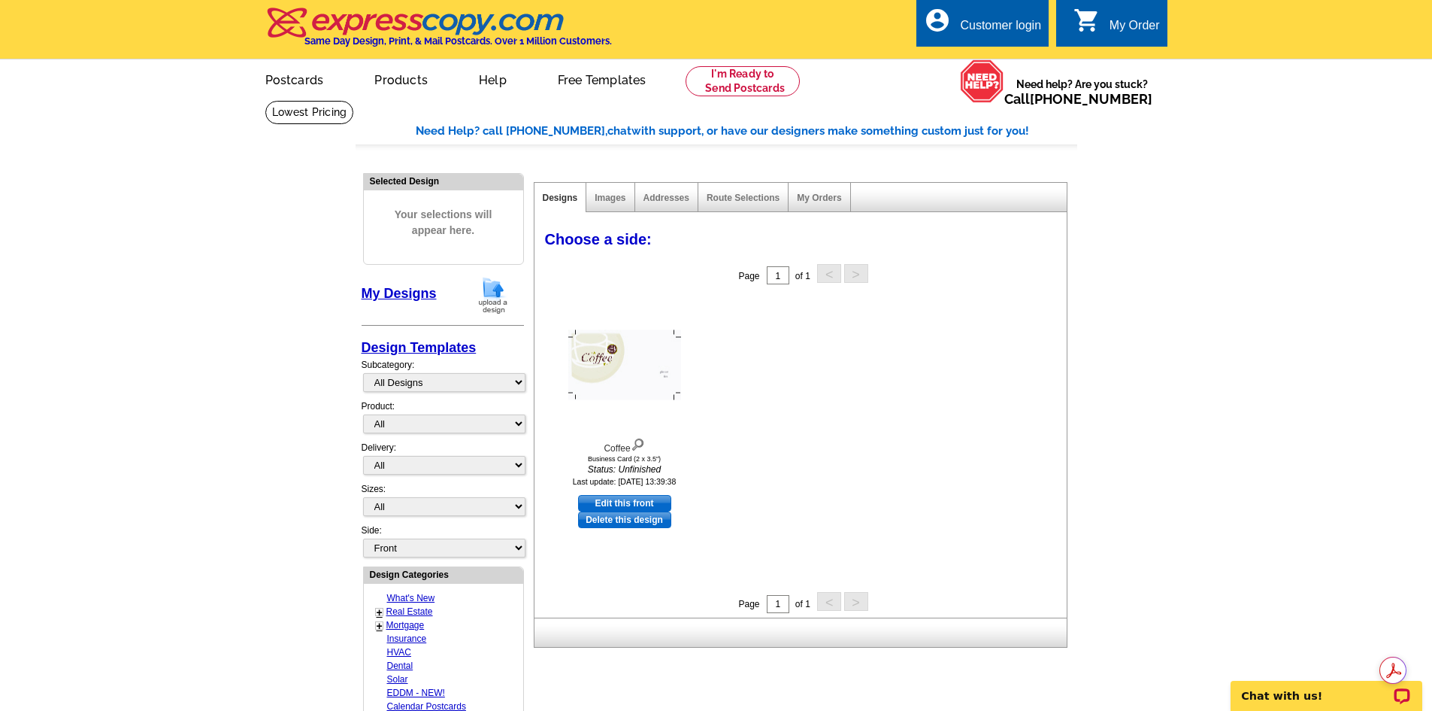
click at [490, 302] on img at bounding box center [493, 295] width 39 height 38
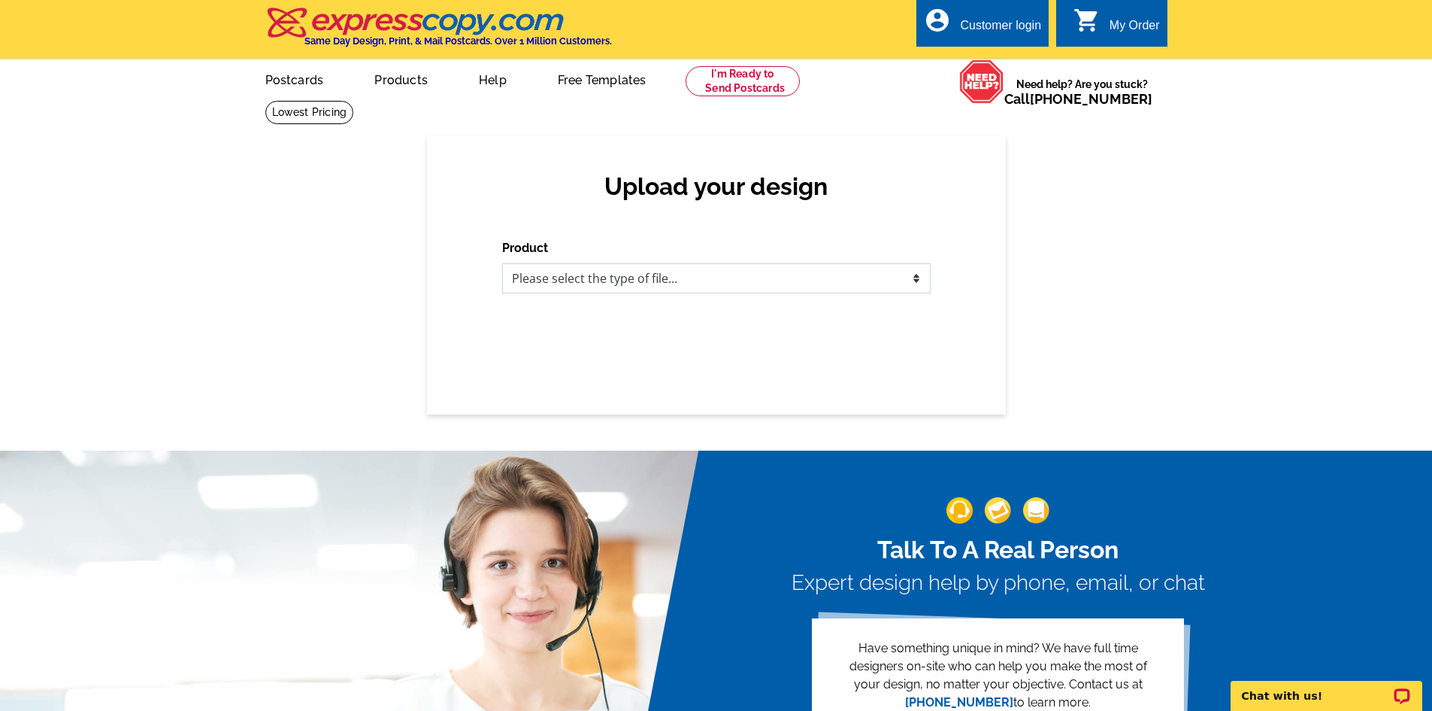
click at [662, 279] on select "Please select the type of file... Postcards Business Cards Letters and flyers G…" at bounding box center [716, 278] width 429 height 30
select select "1"
click at [502, 264] on select "Please select the type of file... Postcards Business Cards Letters and flyers G…" at bounding box center [716, 278] width 429 height 30
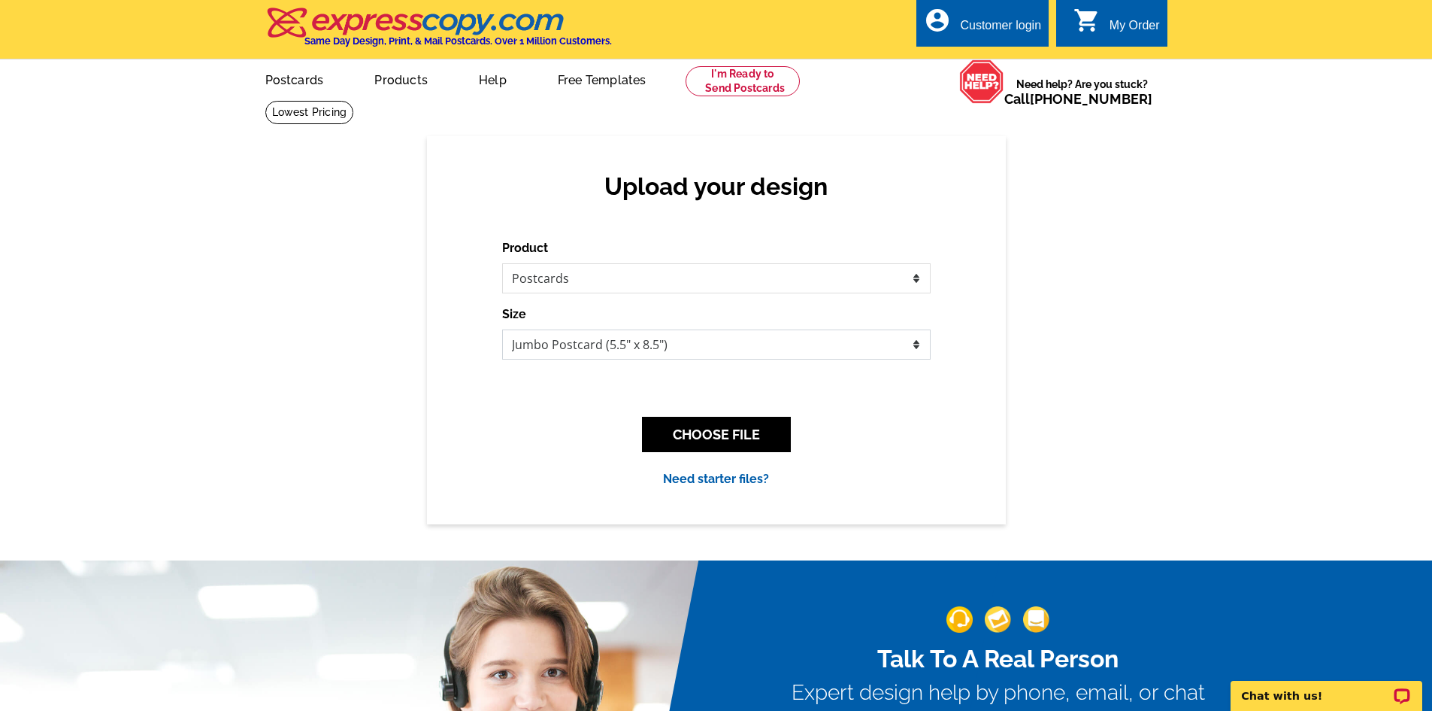
click at [692, 344] on select "Jumbo Postcard (5.5" x 8.5") Regular Postcard (4.25" x 5.6") Panoramic Postcard…" at bounding box center [716, 344] width 429 height 30
select select "14"
click at [502, 330] on select "Jumbo Postcard (5.5" x 8.5") Regular Postcard (4.25" x 5.6") Panoramic Postcard…" at bounding box center [716, 344] width 429 height 30
click at [680, 437] on button "CHOOSE FILE" at bounding box center [716, 434] width 149 height 35
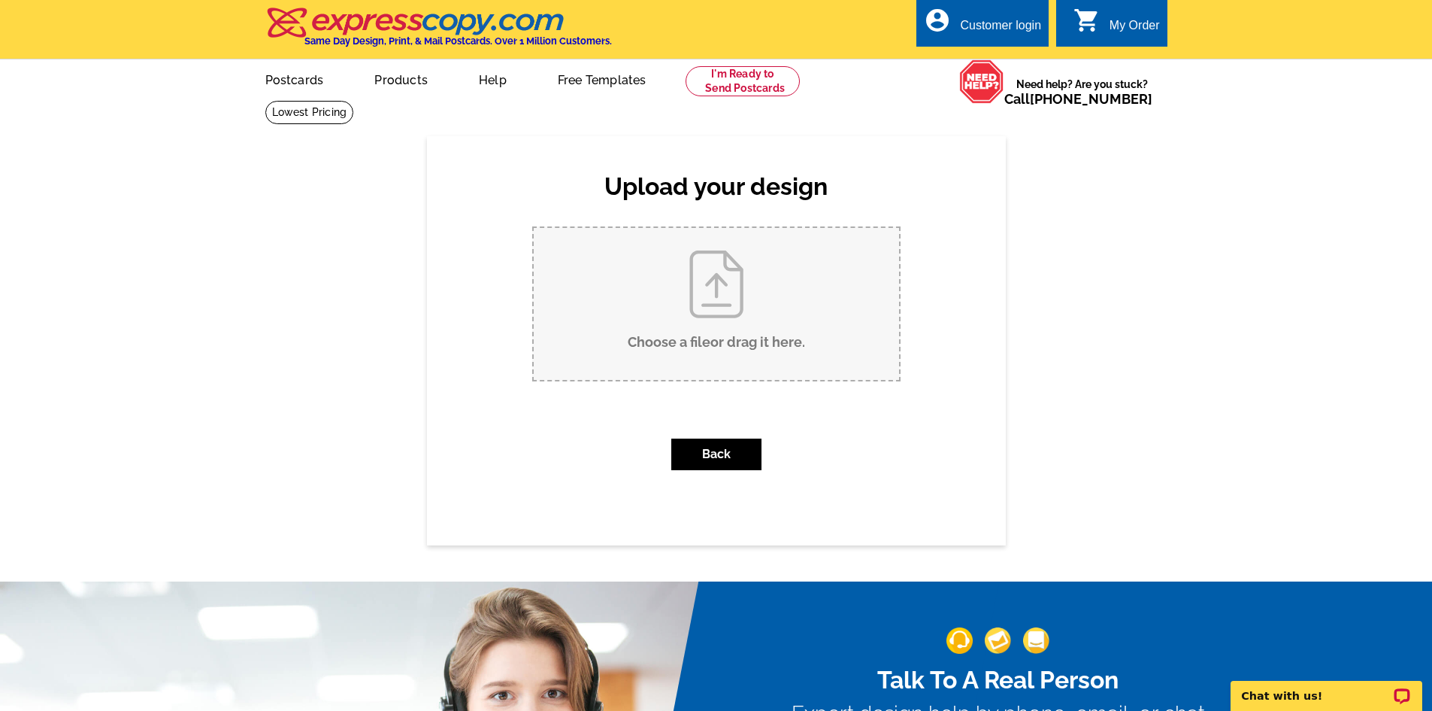
click at [718, 283] on input "Choose a file or drag it here ." at bounding box center [716, 304] width 365 height 152
type input "C:\fakepath\SBX-005-DWN-00016.zip"
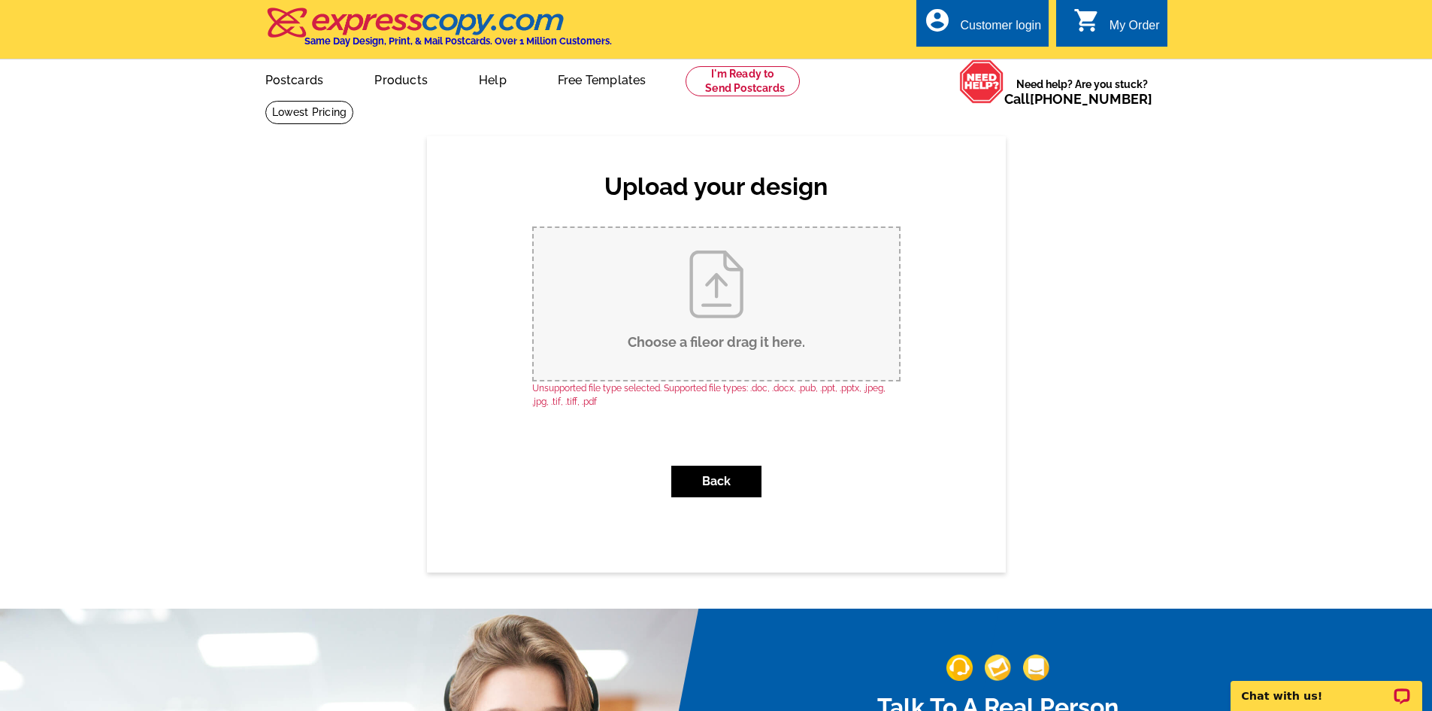
click at [750, 294] on input "Choose a file or drag it here ." at bounding box center [716, 304] width 365 height 152
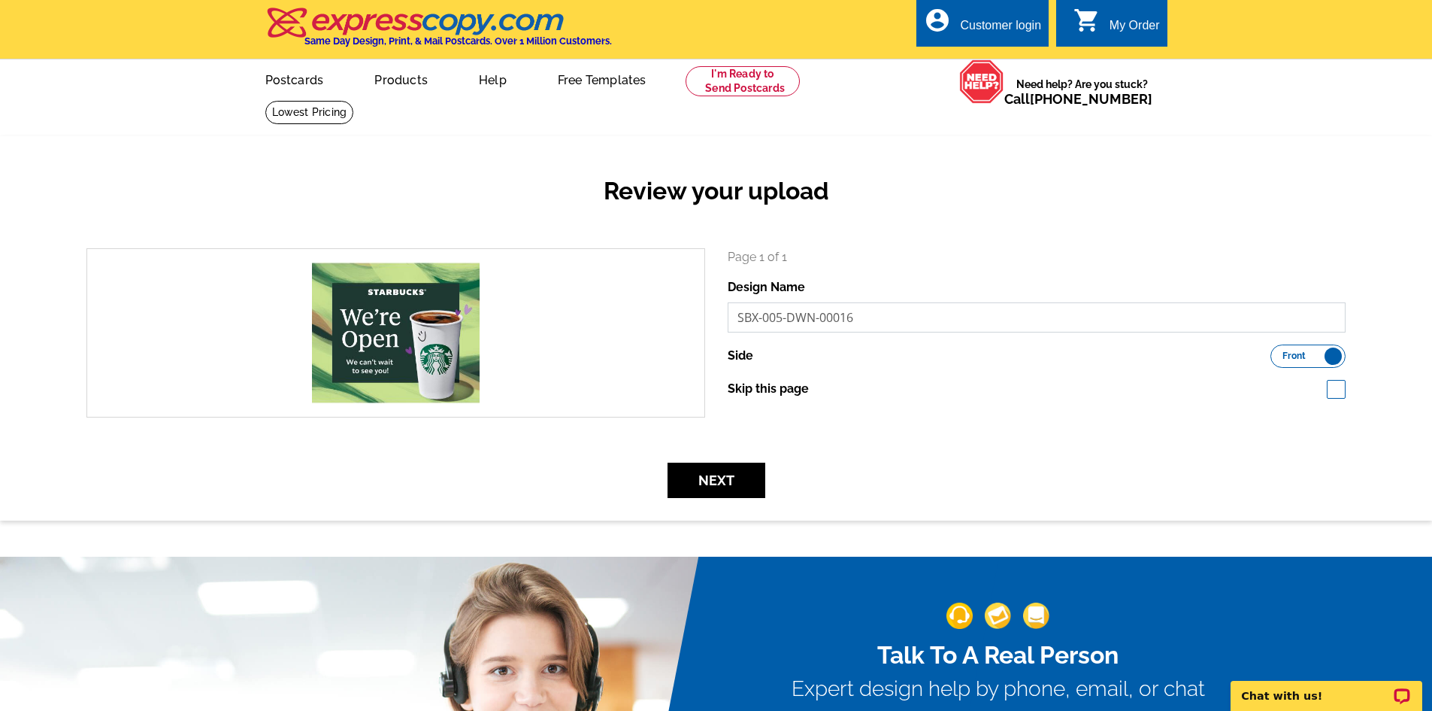
click at [977, 328] on input "SBX-005-DWN-00016" at bounding box center [1037, 317] width 619 height 30
click at [974, 365] on div "Side Front Back" at bounding box center [1037, 355] width 619 height 23
click at [768, 358] on div "Side Front Back" at bounding box center [1037, 355] width 619 height 23
click at [747, 486] on button "Next" at bounding box center [717, 479] width 98 height 35
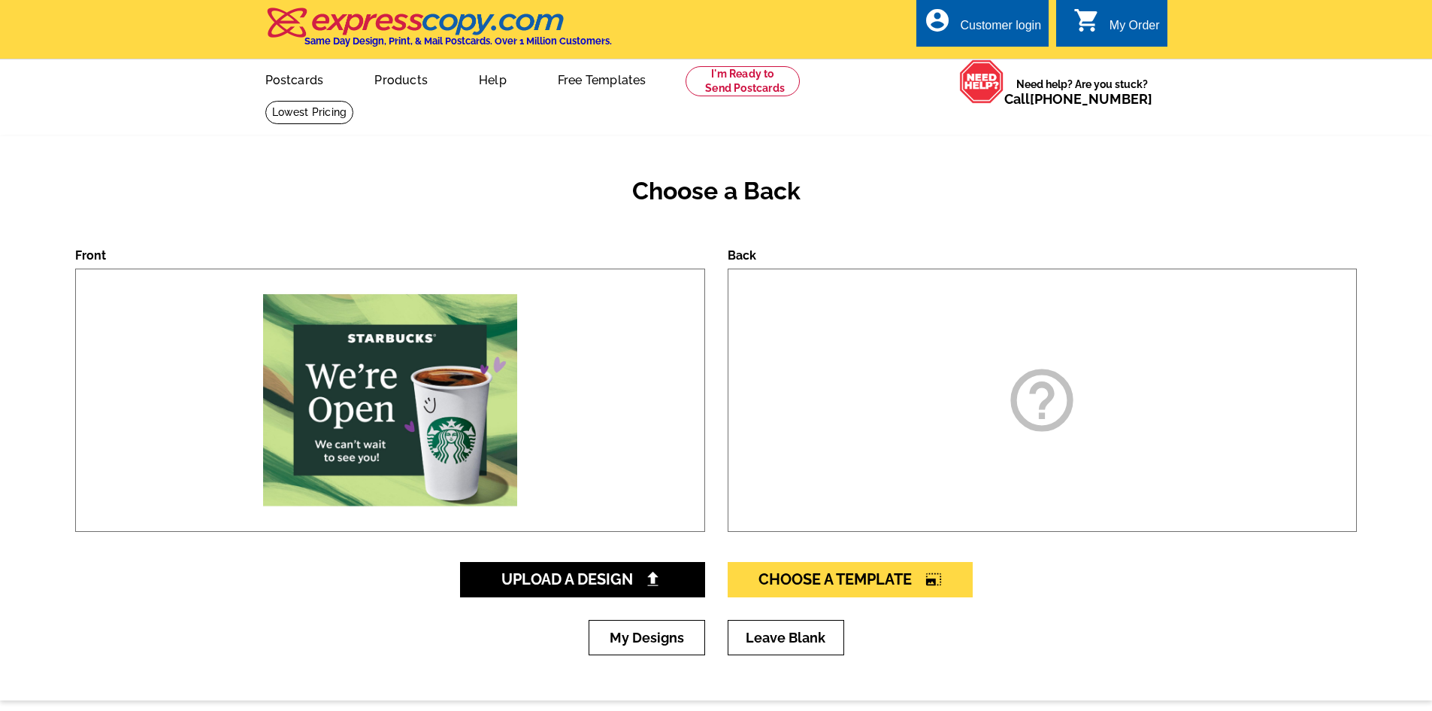
drag, startPoint x: 500, startPoint y: 468, endPoint x: 517, endPoint y: 486, distance: 24.5
click at [501, 468] on img at bounding box center [390, 400] width 262 height 262
click at [981, 474] on div "help_outline" at bounding box center [1043, 399] width 630 height 263
click at [1074, 396] on icon "help_outline" at bounding box center [1042, 399] width 75 height 75
click at [1033, 421] on icon "help_outline" at bounding box center [1042, 399] width 75 height 75
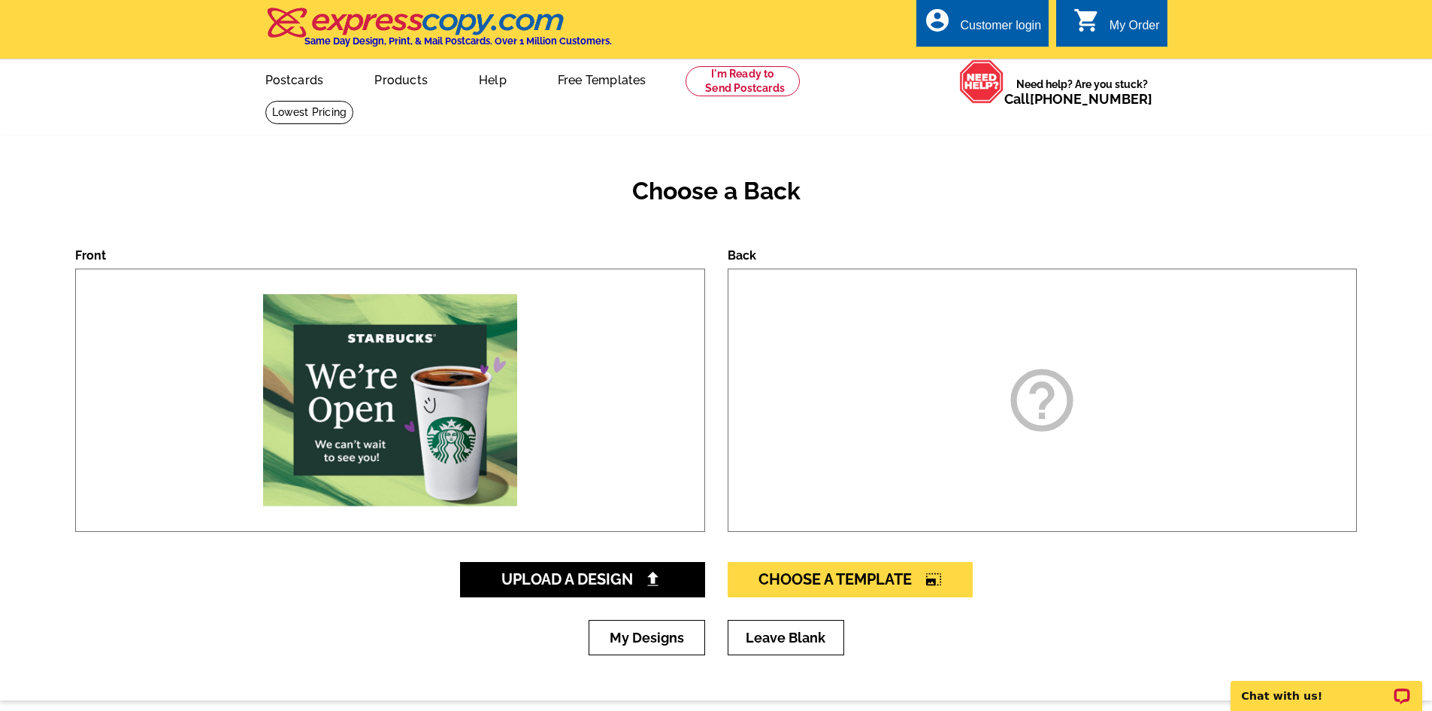
click at [1052, 408] on icon "help_outline" at bounding box center [1042, 399] width 75 height 75
click at [1002, 251] on div "Back help_outline" at bounding box center [1043, 389] width 630 height 283
click at [777, 632] on link "Leave Blank" at bounding box center [786, 637] width 117 height 35
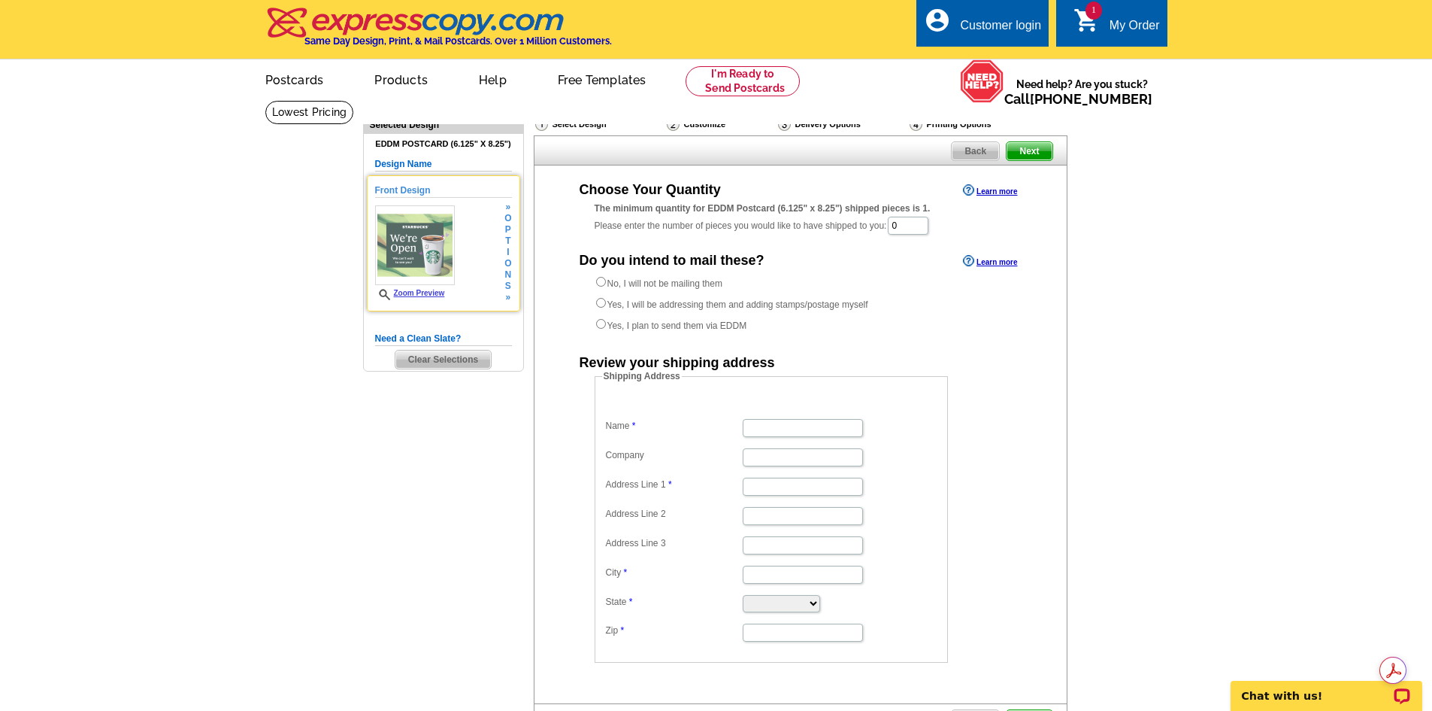
click at [398, 288] on div "Zoom Preview" at bounding box center [415, 252] width 80 height 95
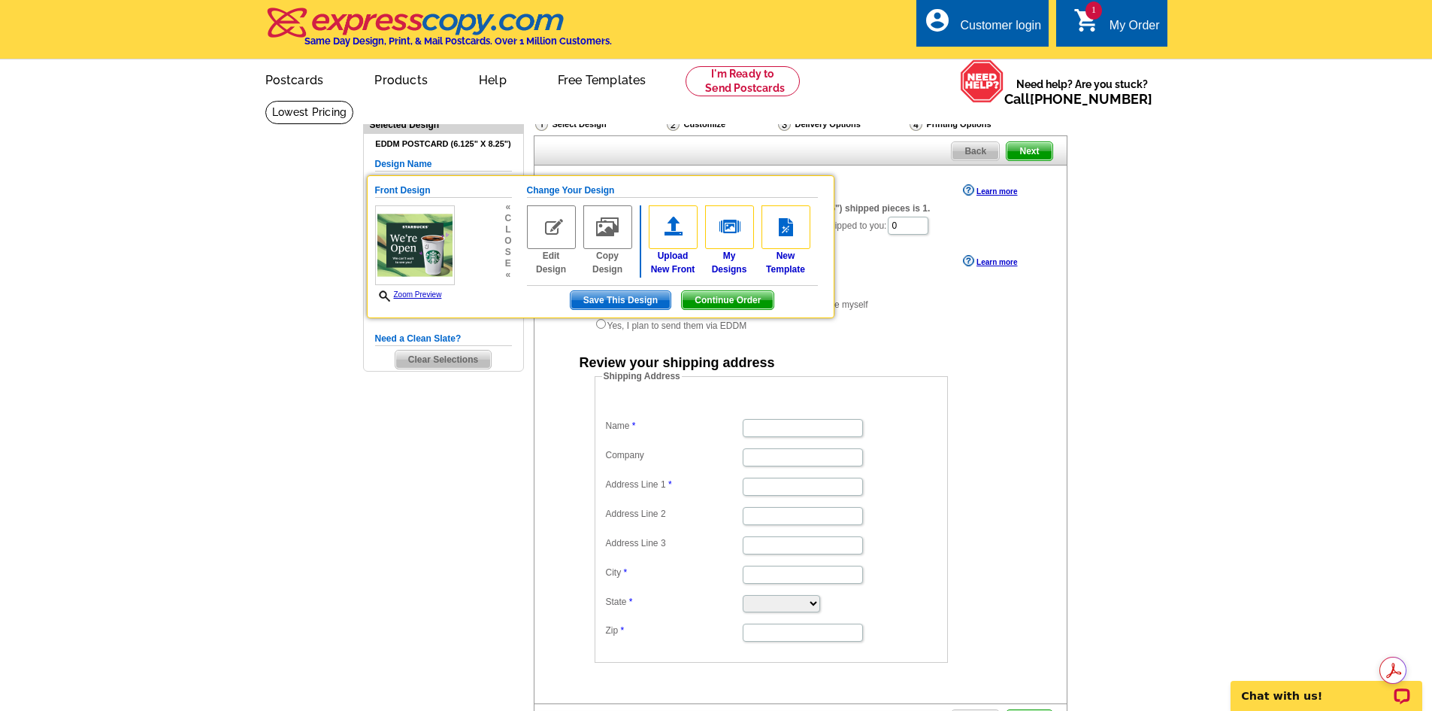
click at [1066, 272] on div "Choose Your Quantity Learn more The minimum quantity for EDDM Postcard (6.125" …" at bounding box center [801, 421] width 532 height 482
click at [902, 307] on div "No, I will not be mailing them Yes, I will be addressing them and adding stamps…" at bounding box center [801, 306] width 412 height 63
click at [739, 304] on span "Continue Order" at bounding box center [728, 300] width 92 height 18
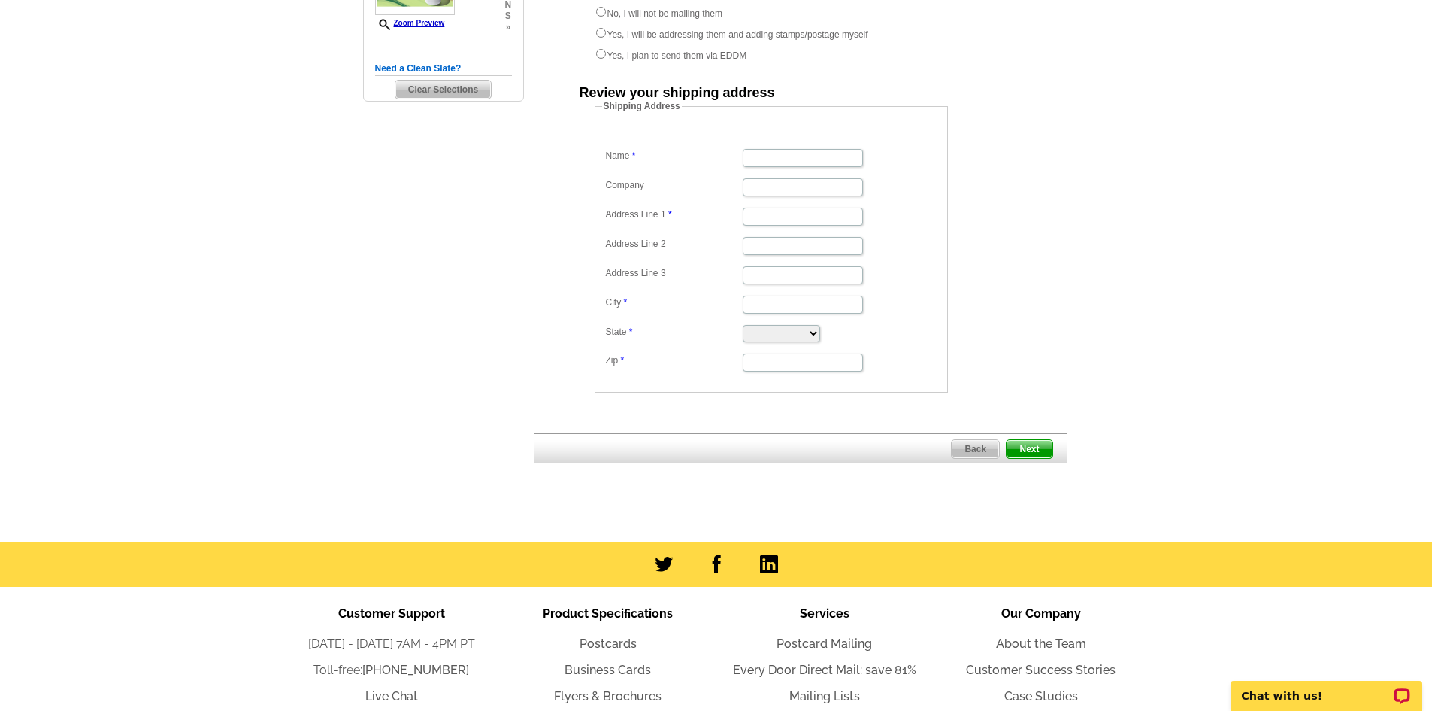
scroll to position [47, 0]
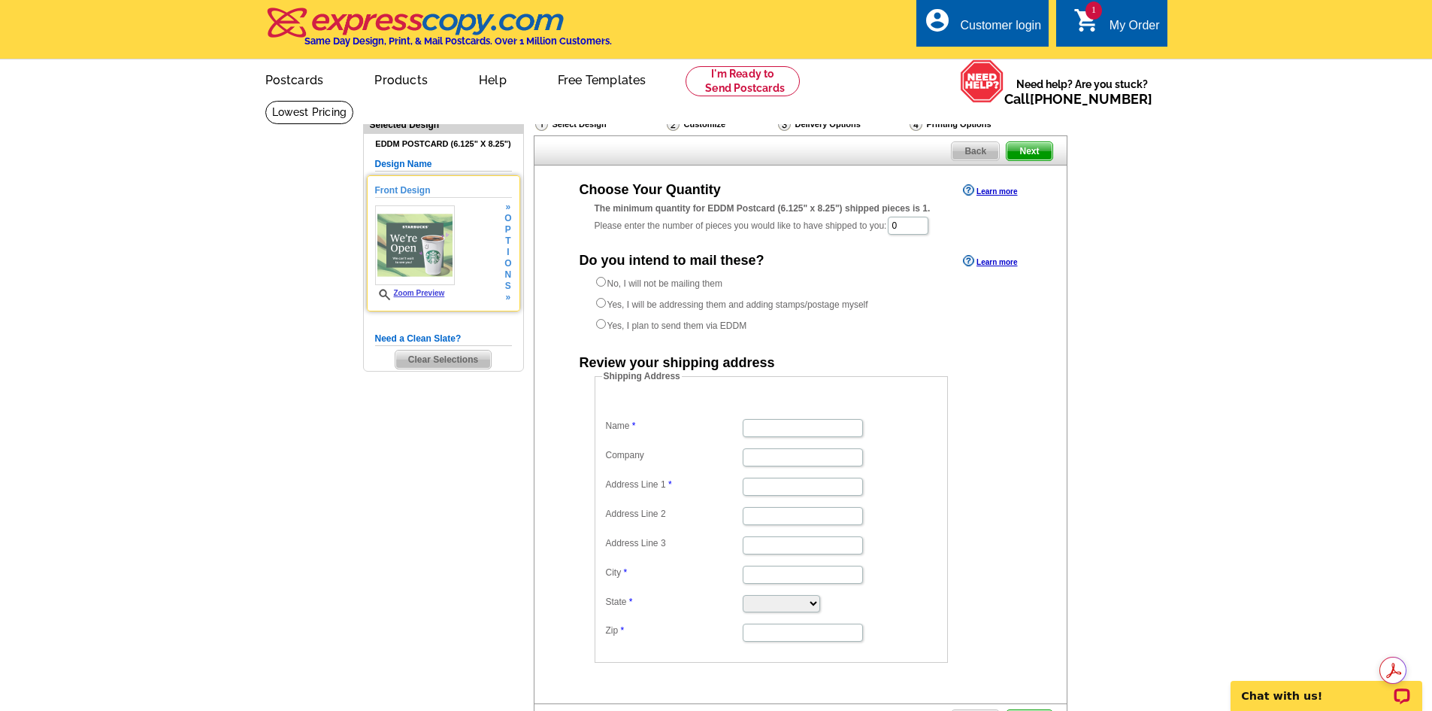
click at [404, 268] on img at bounding box center [415, 245] width 80 height 80
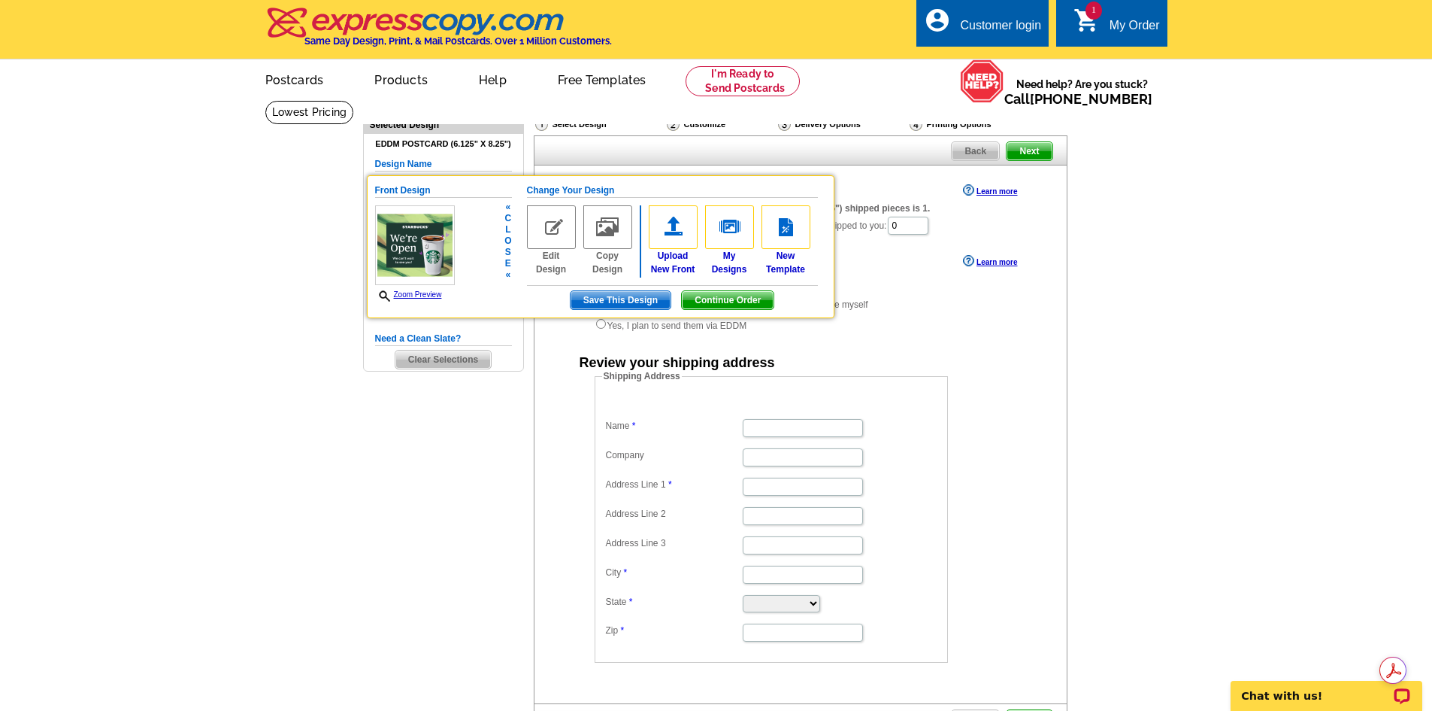
click at [432, 298] on link "Zoom Preview" at bounding box center [408, 294] width 67 height 8
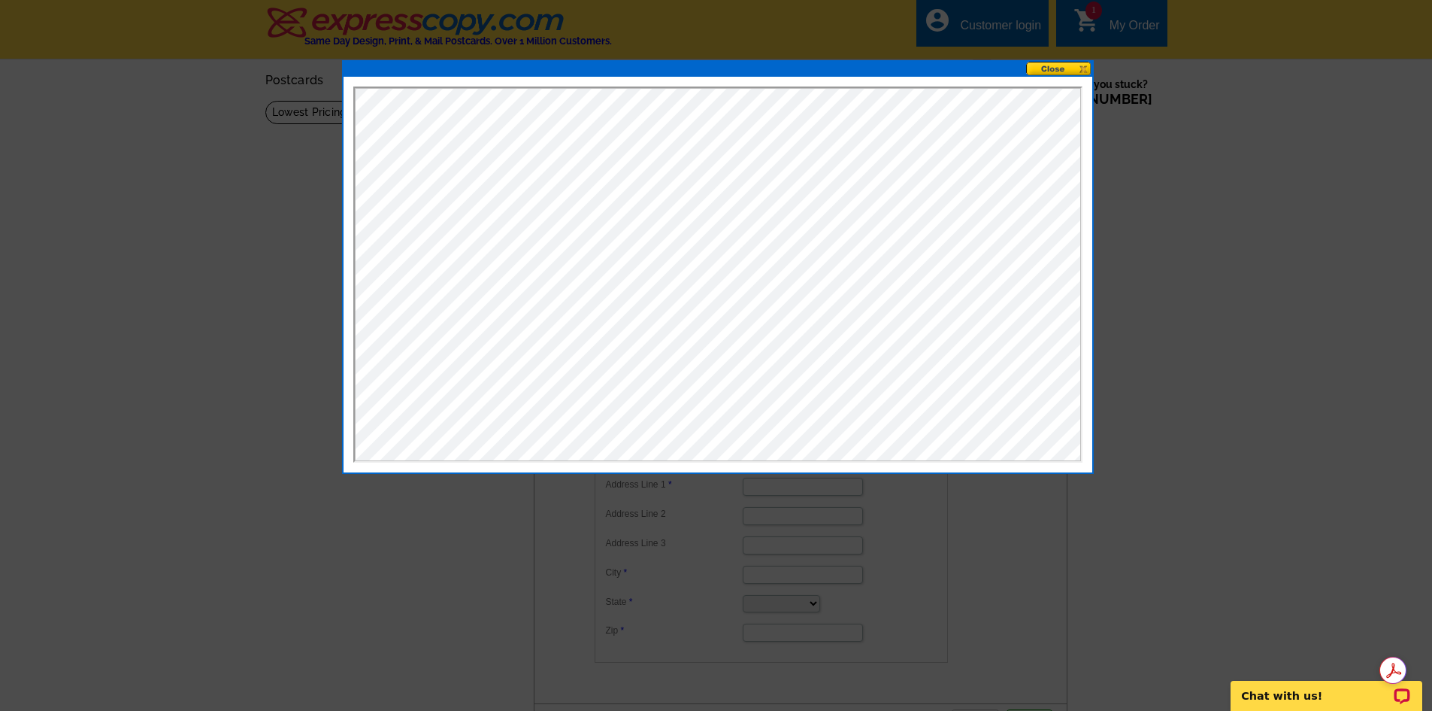
click at [1068, 69] on button at bounding box center [1059, 69] width 66 height 14
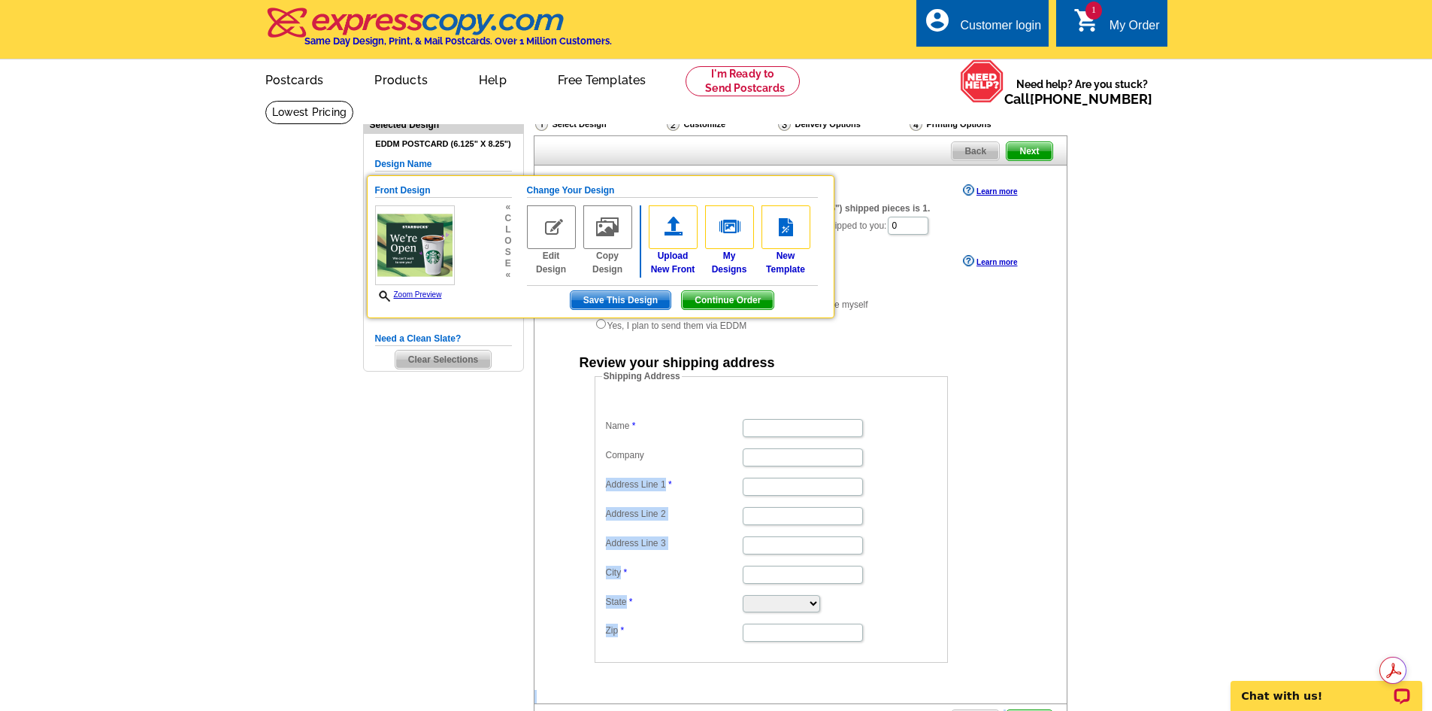
click at [529, 455] on div "Need Help? call [PHONE_NUMBER], chat with support, or have our designers make s…" at bounding box center [717, 449] width 722 height 698
click at [496, 458] on div "Need Help? call [PHONE_NUMBER], chat with support, or have our designers make s…" at bounding box center [717, 449] width 722 height 698
click at [498, 456] on div "Need Help? call [PHONE_NUMBER], chat with support, or have our designers make s…" at bounding box center [717, 449] width 722 height 698
